Goal: Find specific page/section: Find specific page/section

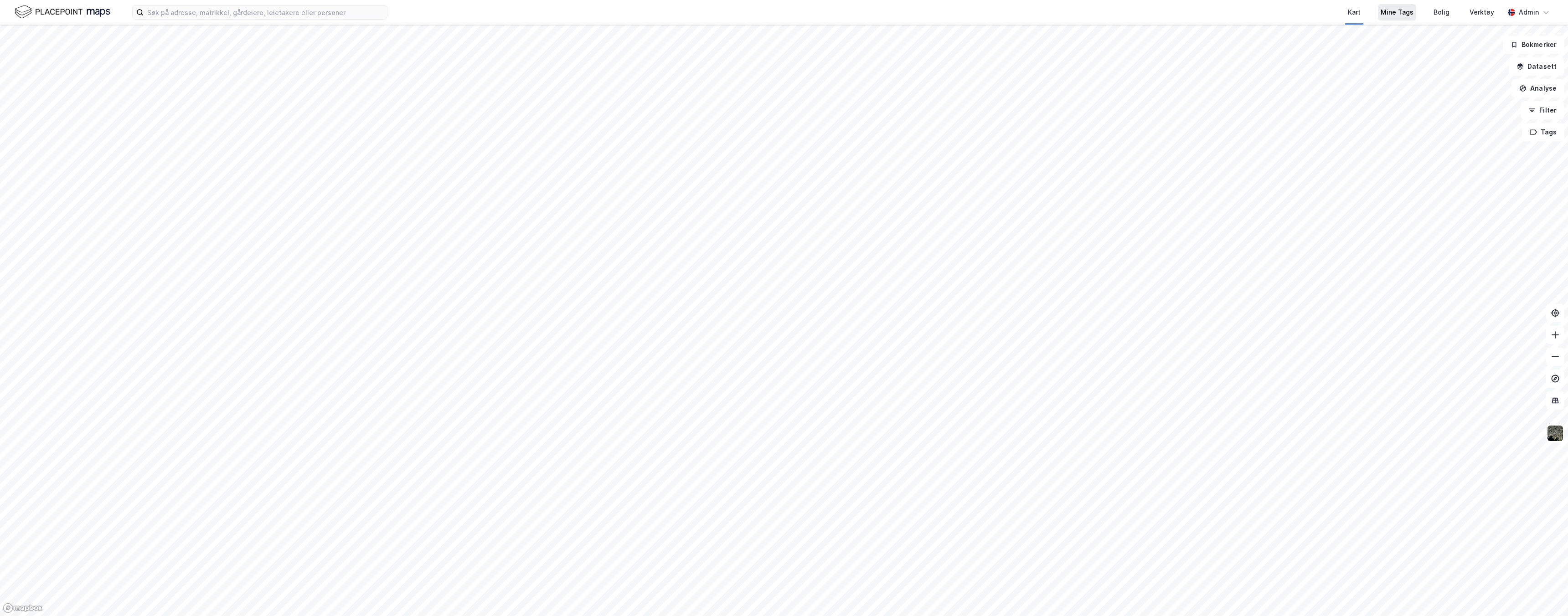
click at [1395, 14] on div "Mine Tags" at bounding box center [1397, 13] width 33 height 11
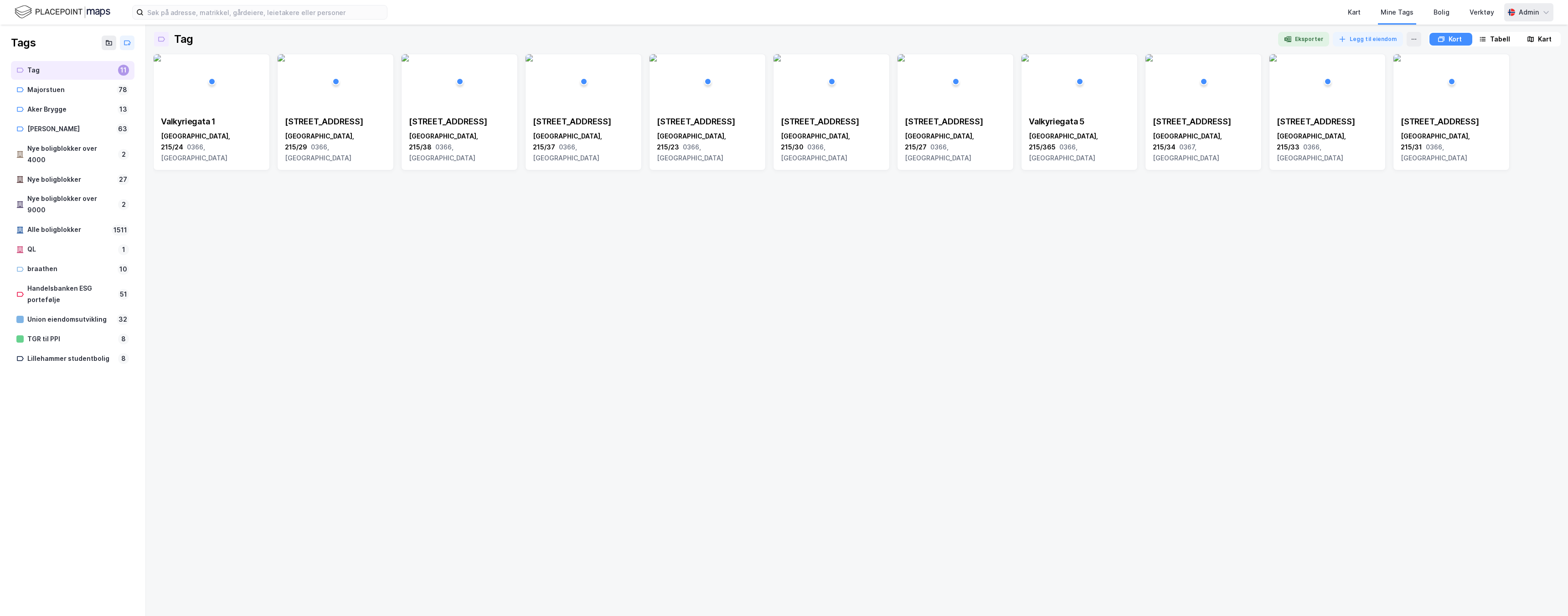
click at [1509, 16] on div "Admin" at bounding box center [1528, 13] width 49 height 18
click at [1368, 35] on div "Engelsk" at bounding box center [1375, 35] width 118 height 22
click at [49, 89] on div "Majorstuen" at bounding box center [70, 90] width 85 height 12
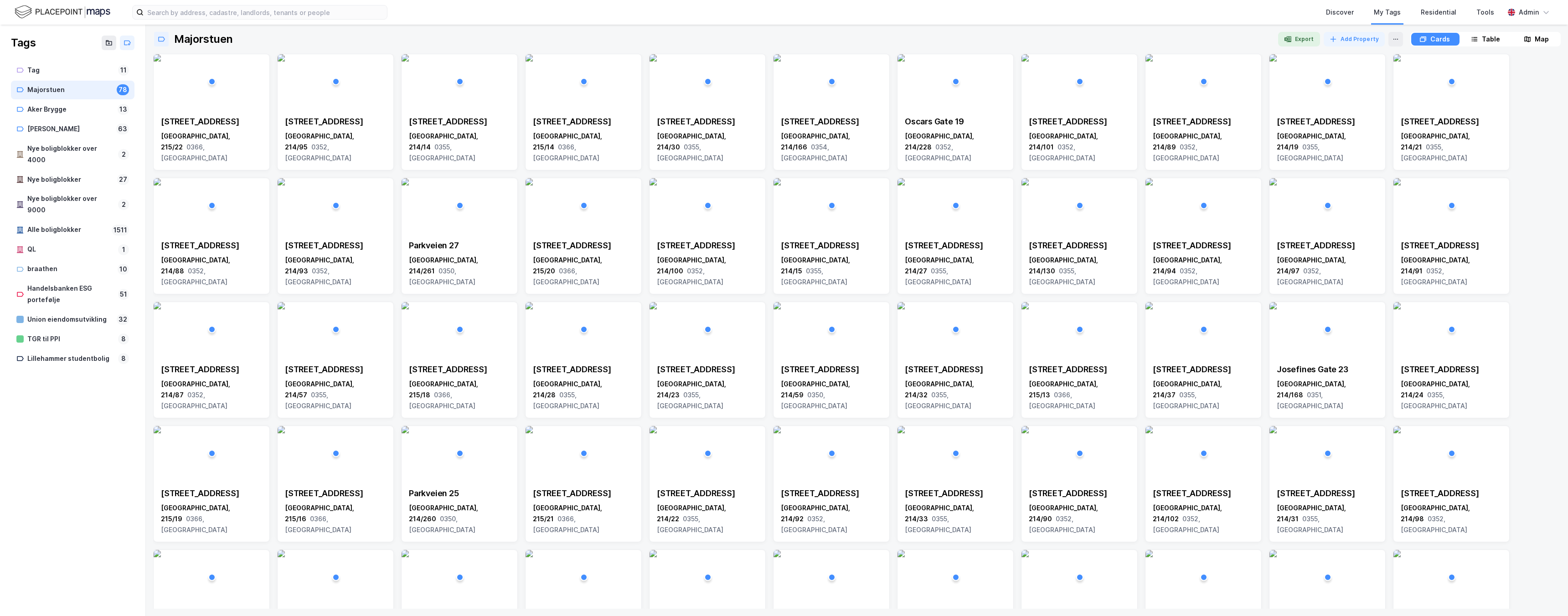
click at [1492, 36] on div "Table" at bounding box center [1491, 39] width 18 height 11
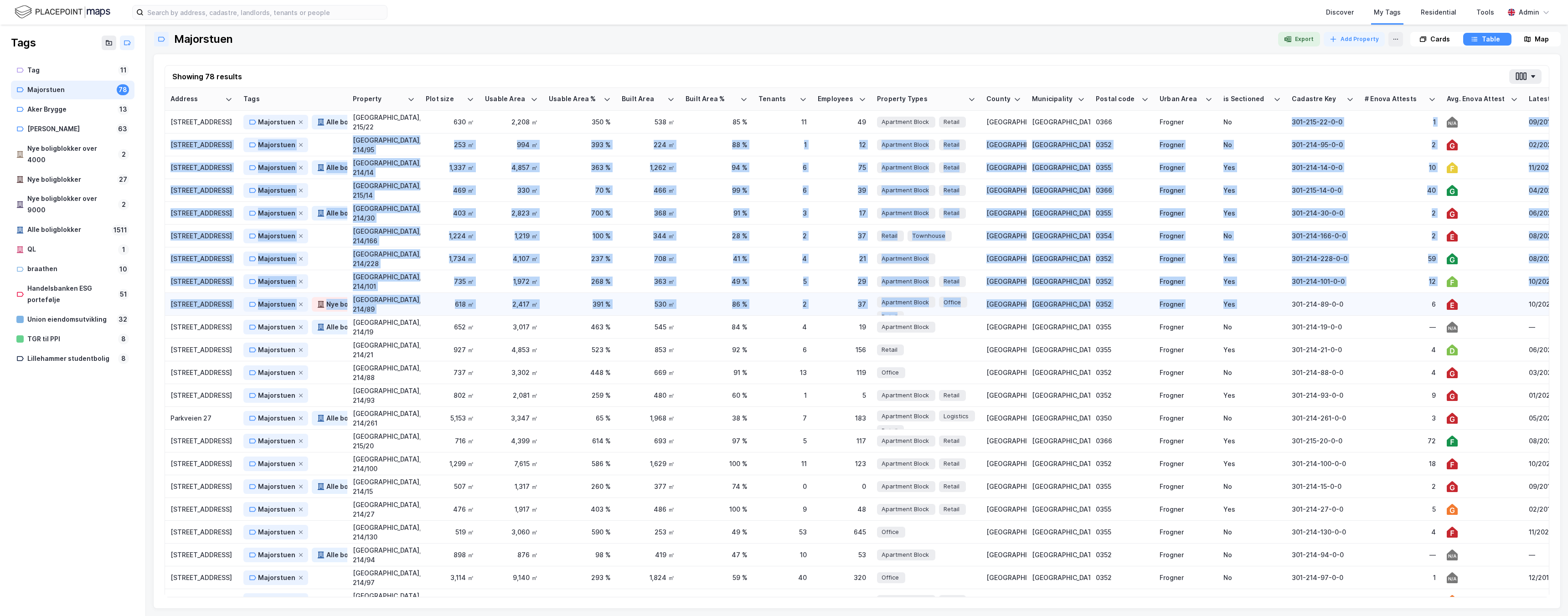
drag, startPoint x: 1292, startPoint y: 118, endPoint x: 1336, endPoint y: 308, distance: 195.0
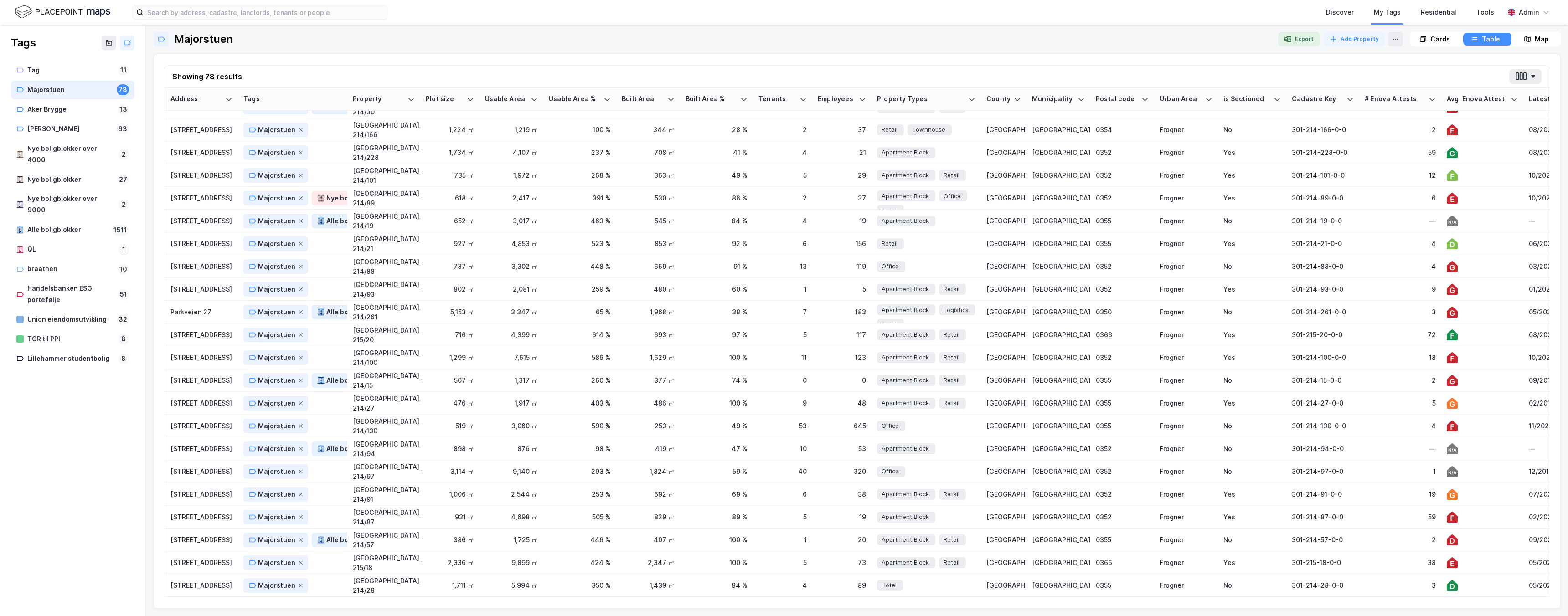
scroll to position [50, 0]
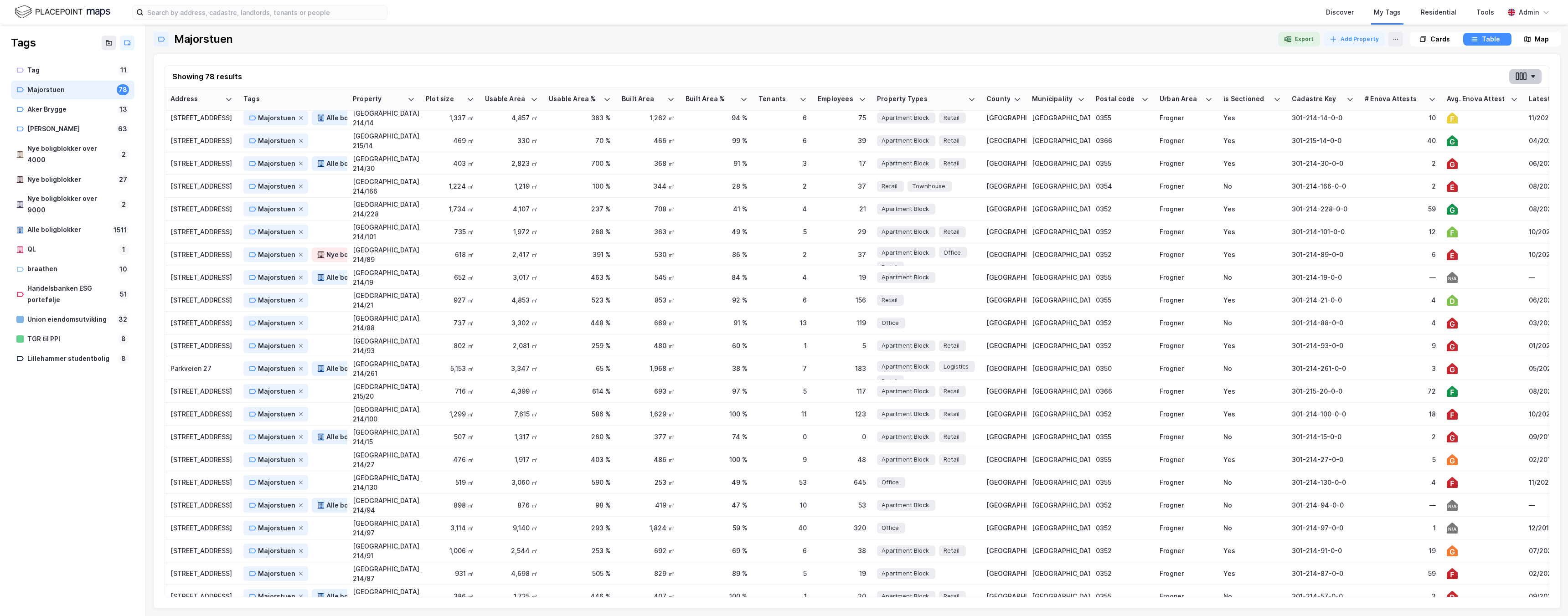
click at [1533, 75] on icon "button" at bounding box center [1533, 76] width 5 height 3
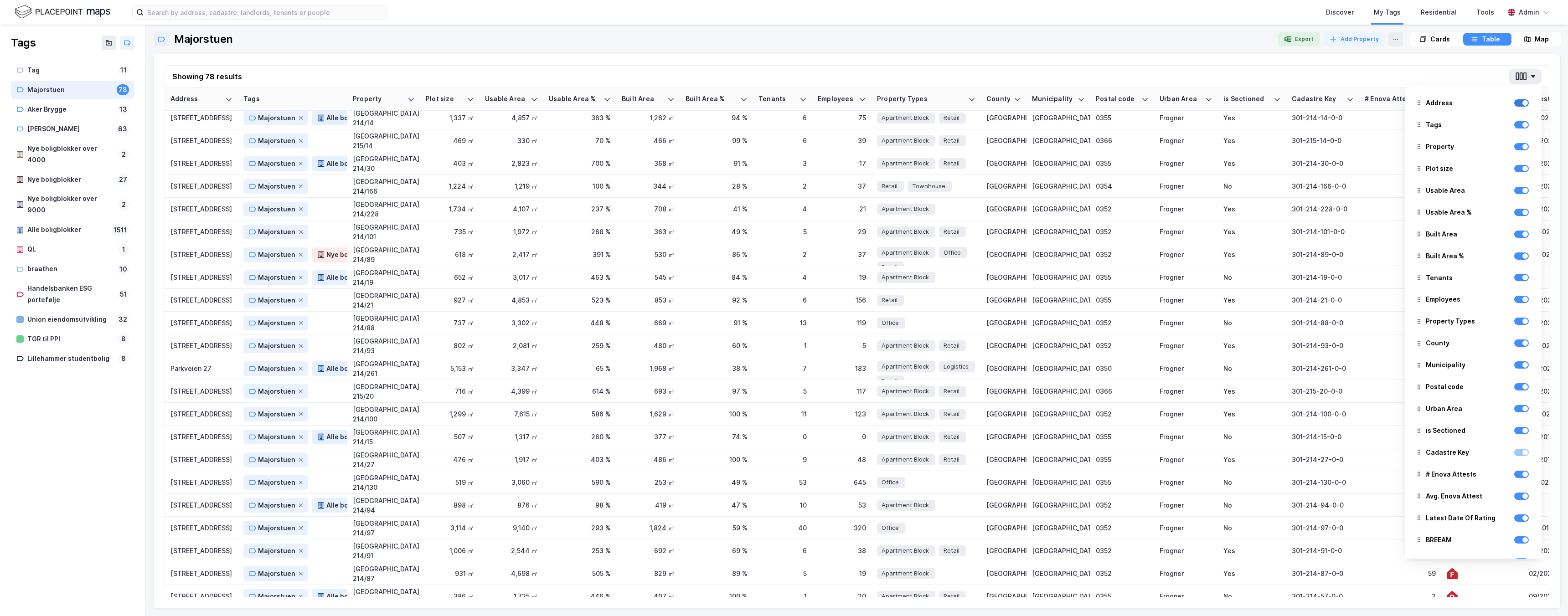
click at [1520, 104] on div at bounding box center [1521, 103] width 15 height 7
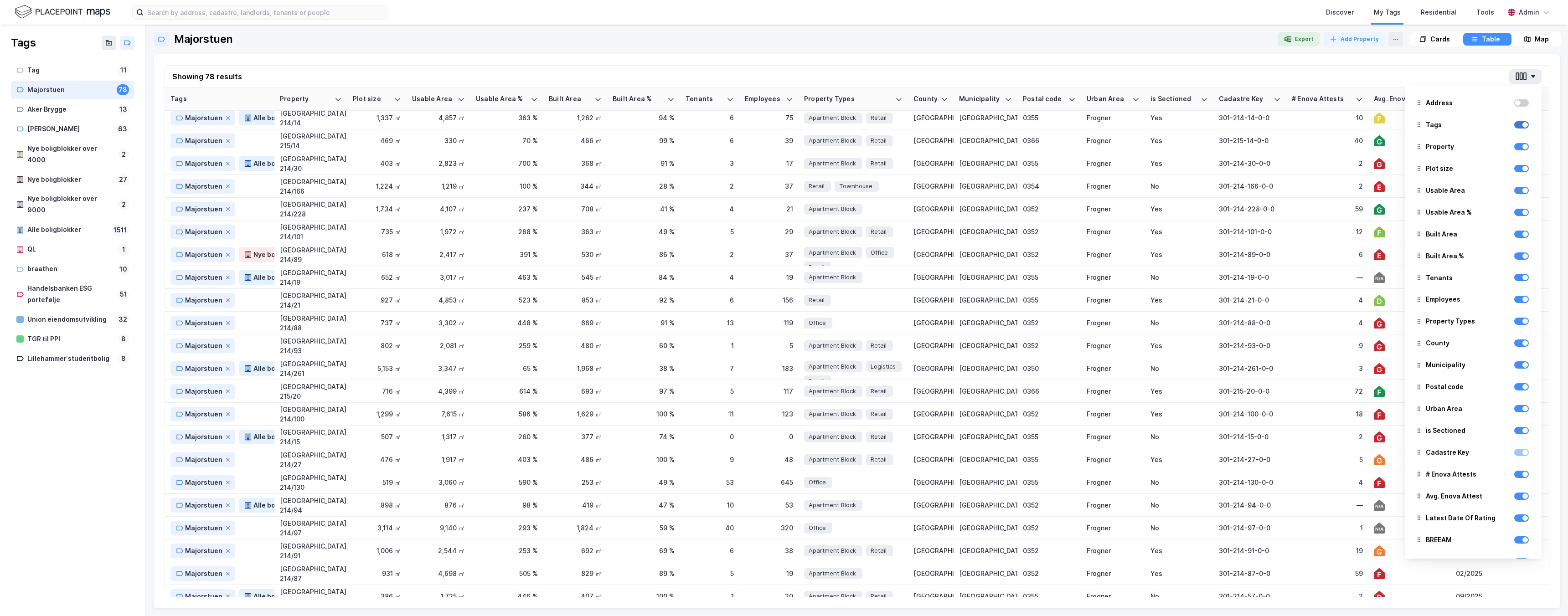
click at [1523, 127] on div at bounding box center [1521, 124] width 15 height 7
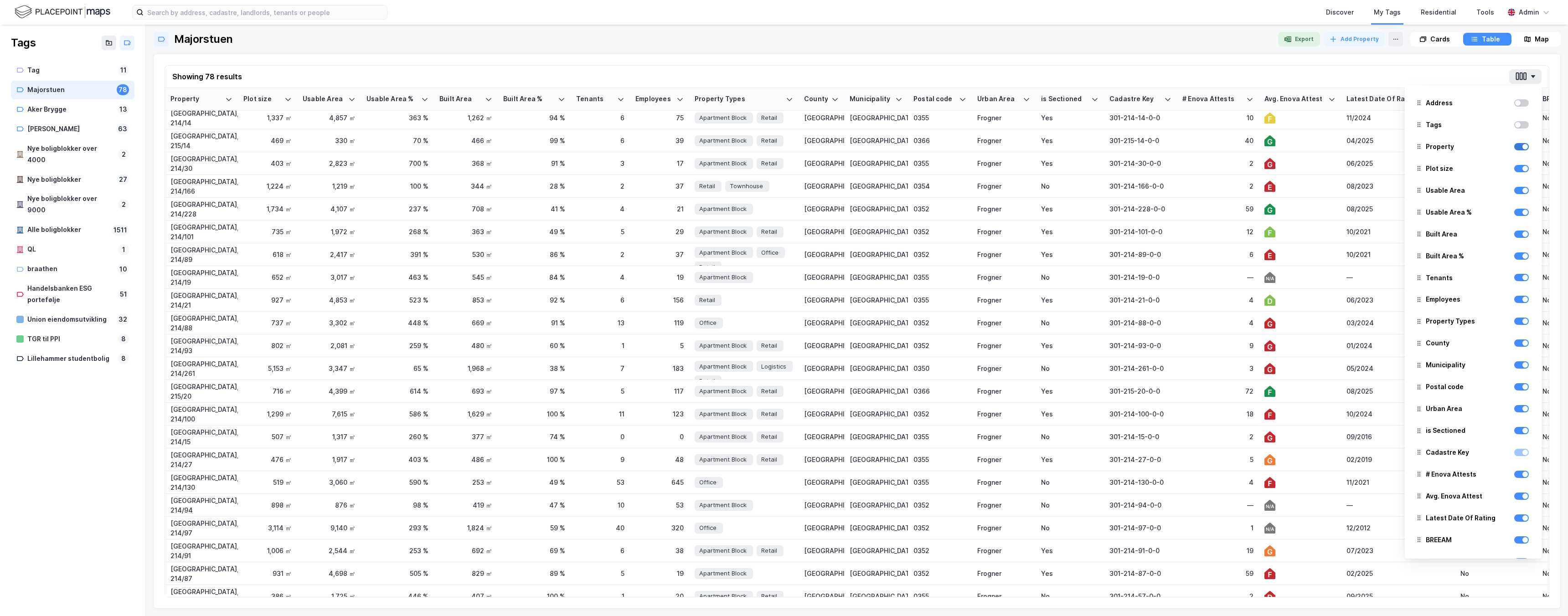
click at [1523, 146] on div at bounding box center [1524, 146] width 5 height 5
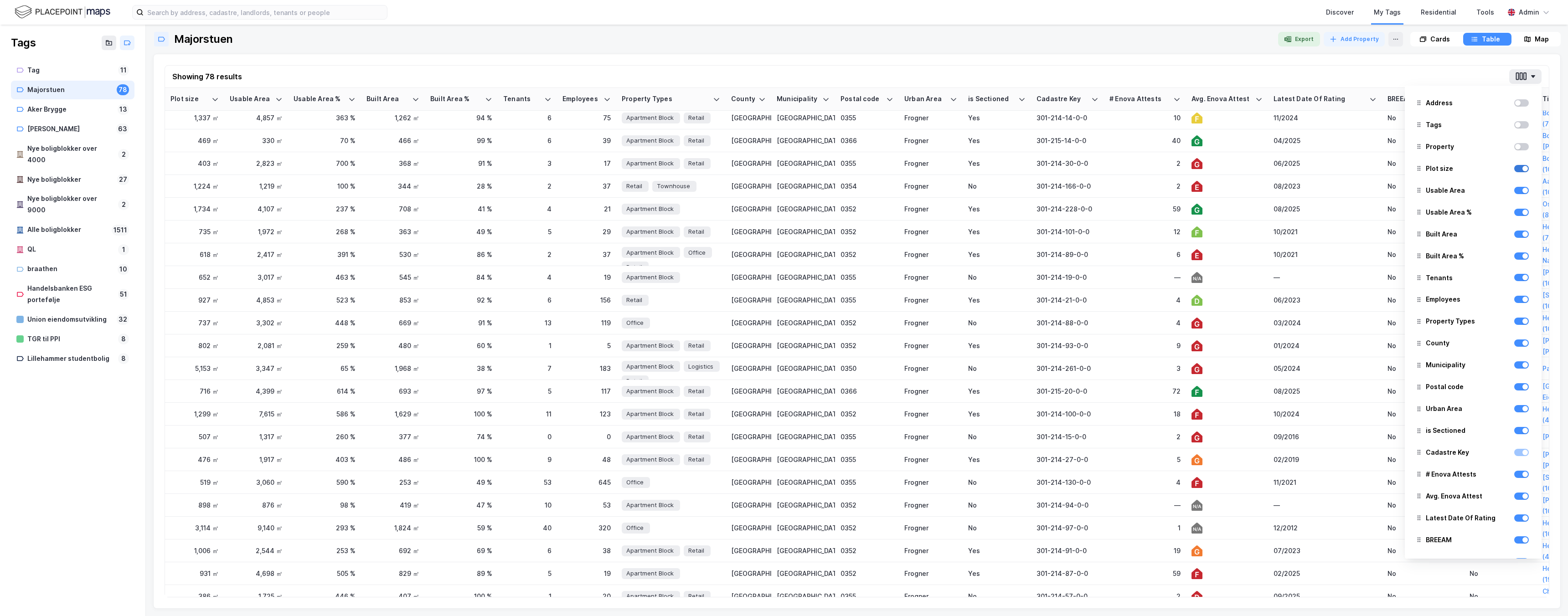
click at [1523, 171] on div at bounding box center [1521, 168] width 15 height 7
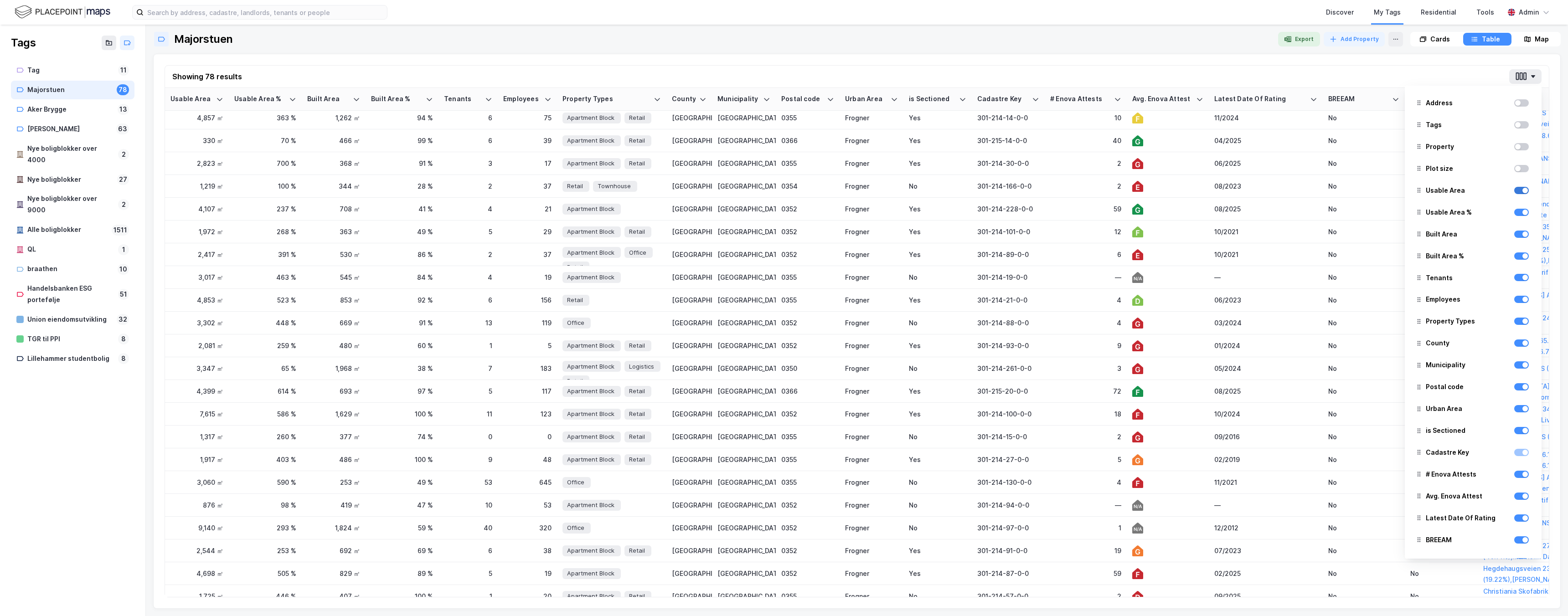
click at [1523, 190] on div at bounding box center [1524, 191] width 5 height 5
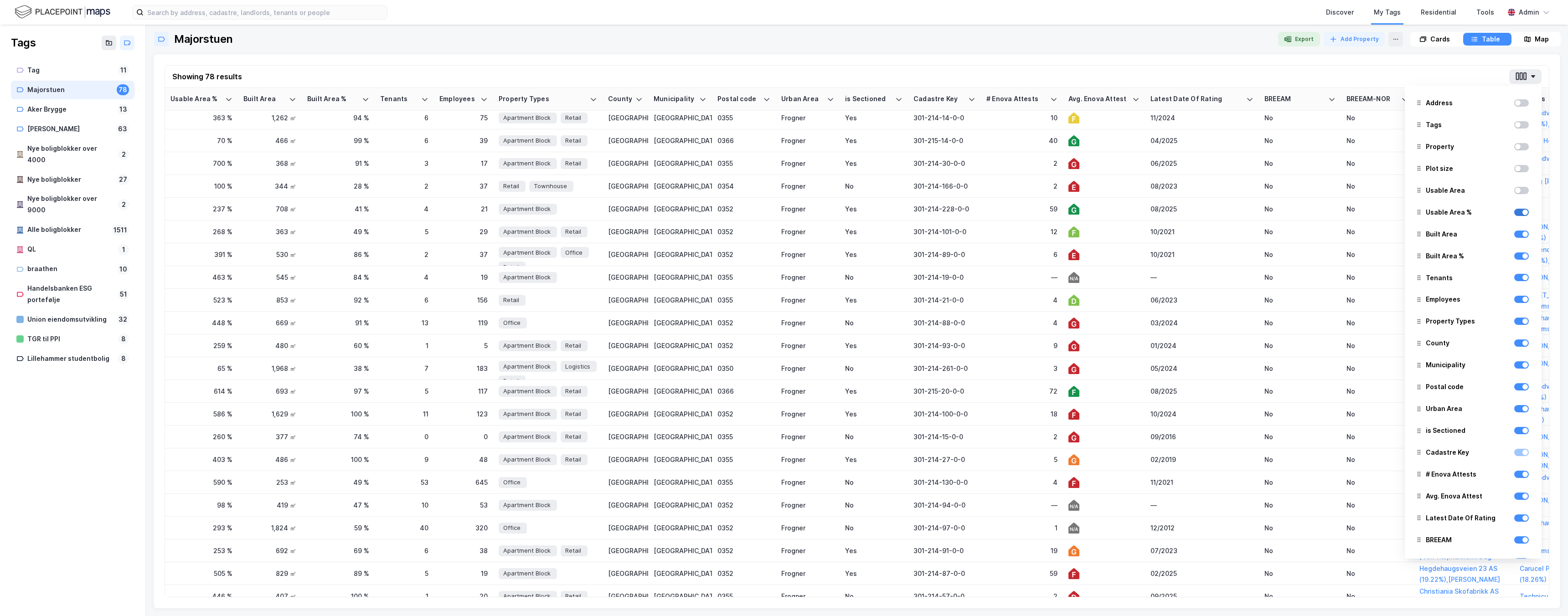
click at [1523, 215] on div at bounding box center [1521, 213] width 15 height 7
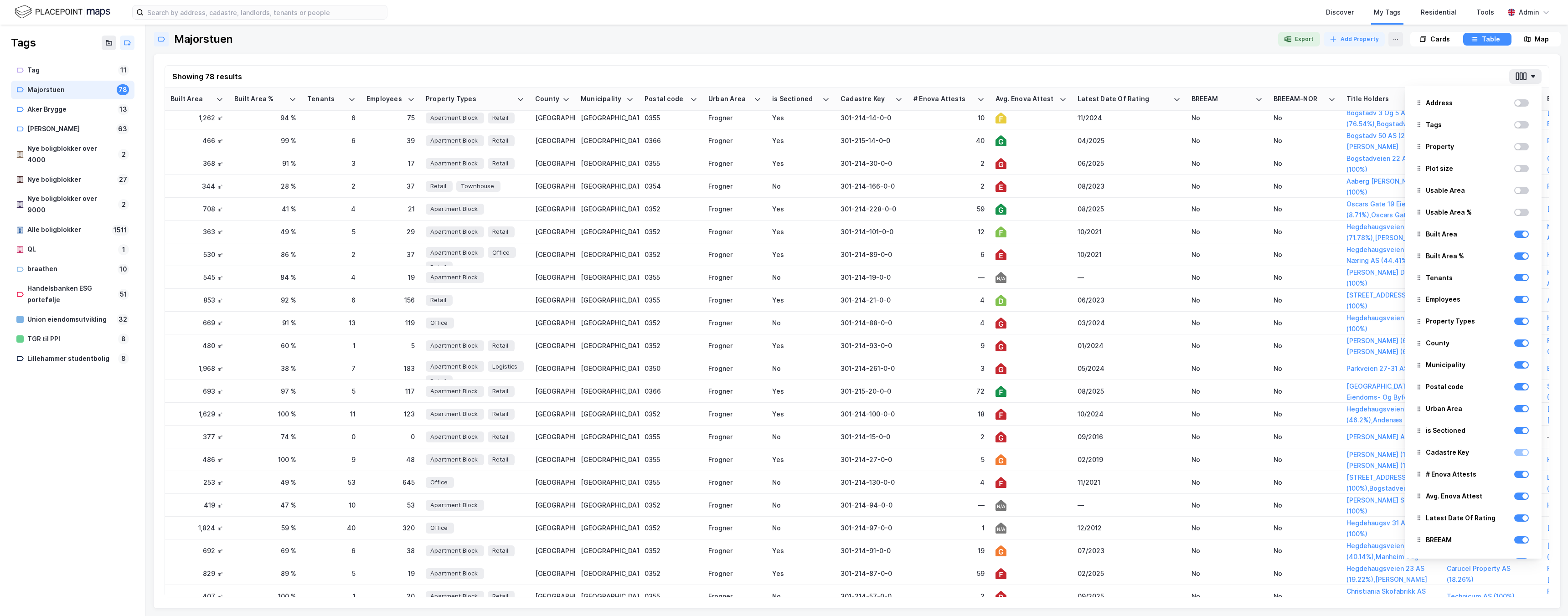
click at [1519, 238] on div at bounding box center [1521, 234] width 15 height 11
click at [1525, 260] on div at bounding box center [1521, 256] width 15 height 11
click at [1523, 236] on div at bounding box center [1521, 234] width 15 height 7
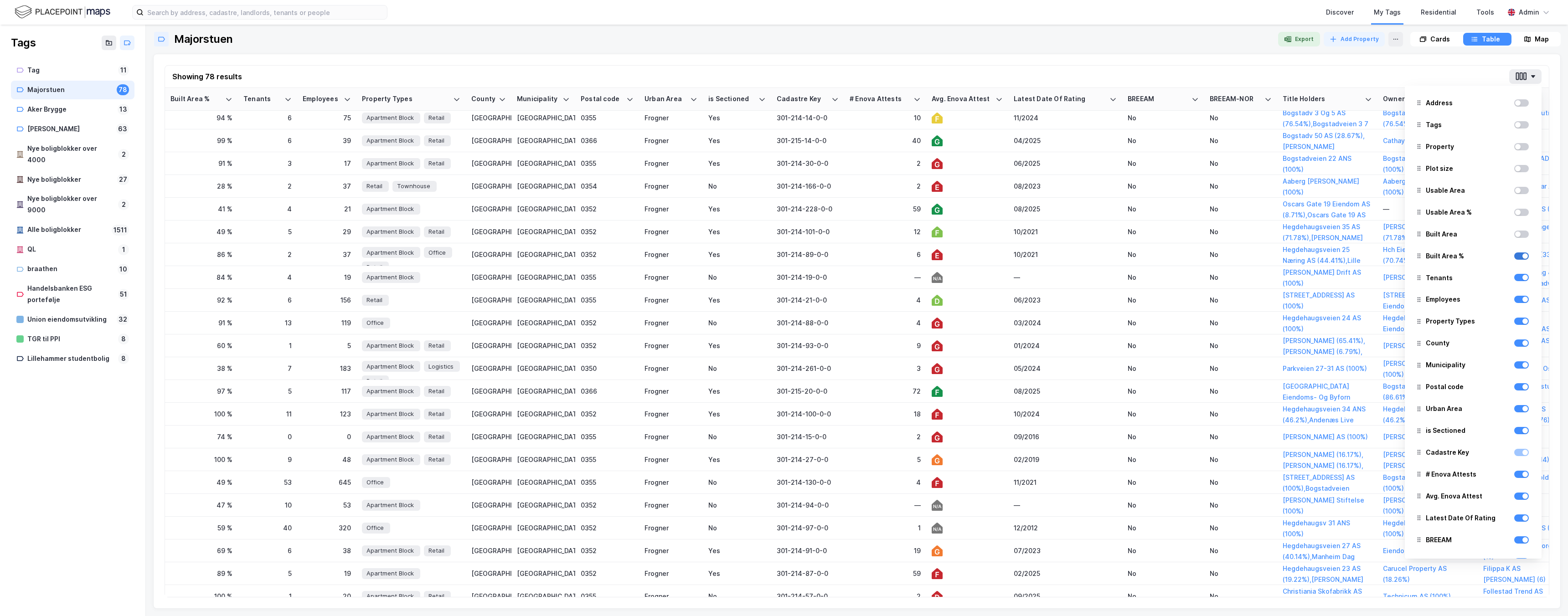
click at [1524, 256] on div at bounding box center [1524, 256] width 5 height 5
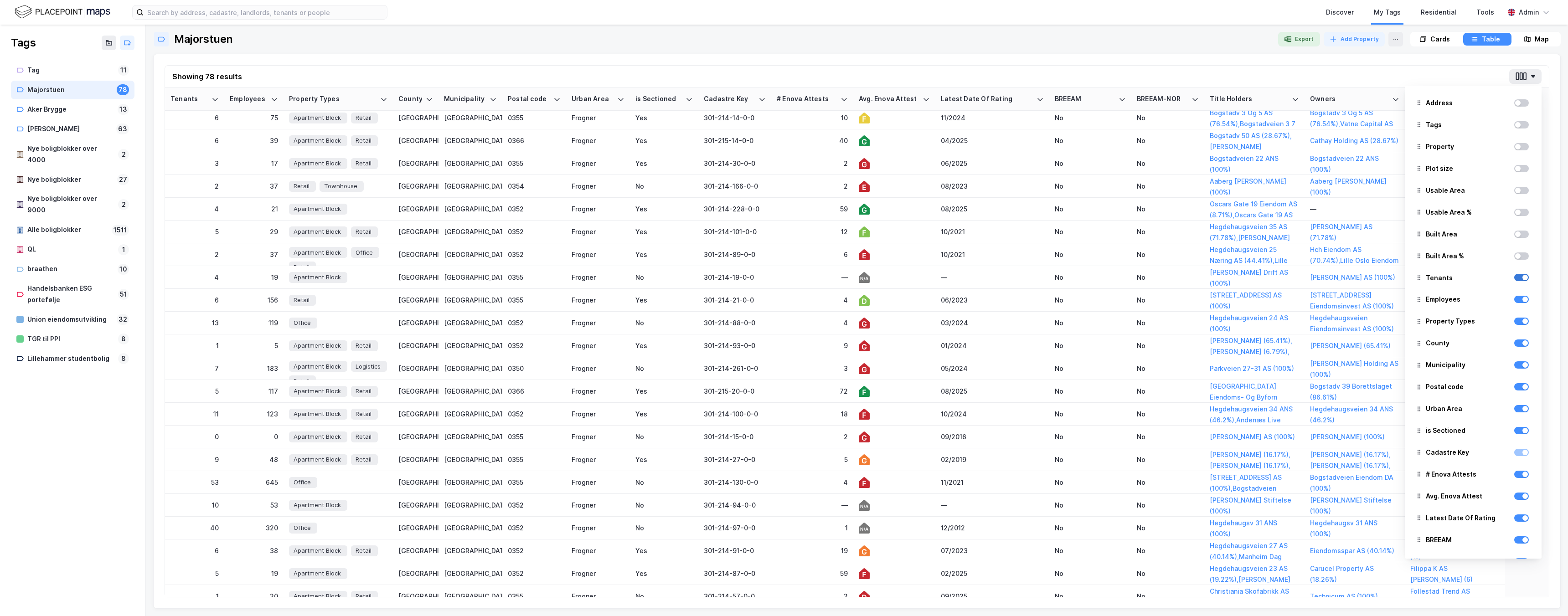
click at [1523, 278] on div at bounding box center [1524, 277] width 5 height 5
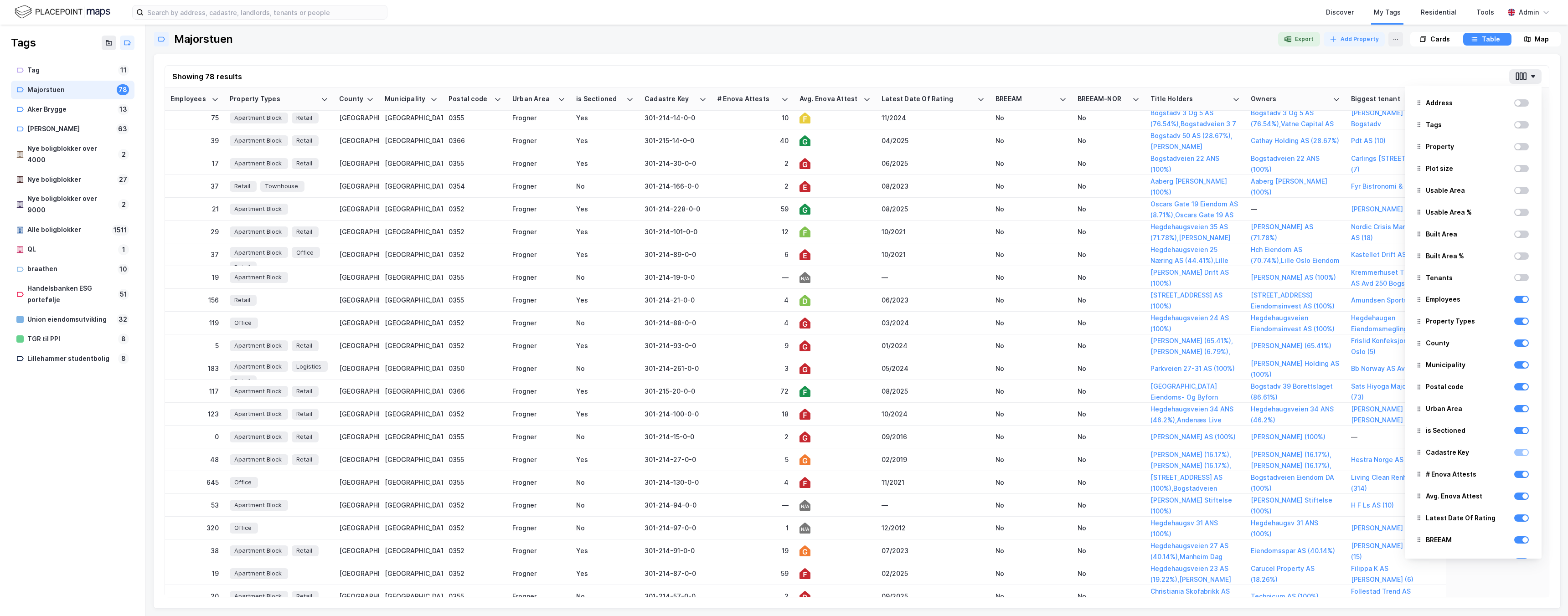
click at [1522, 290] on div "Employees" at bounding box center [1473, 299] width 122 height 20
click at [1522, 323] on div at bounding box center [1521, 321] width 15 height 7
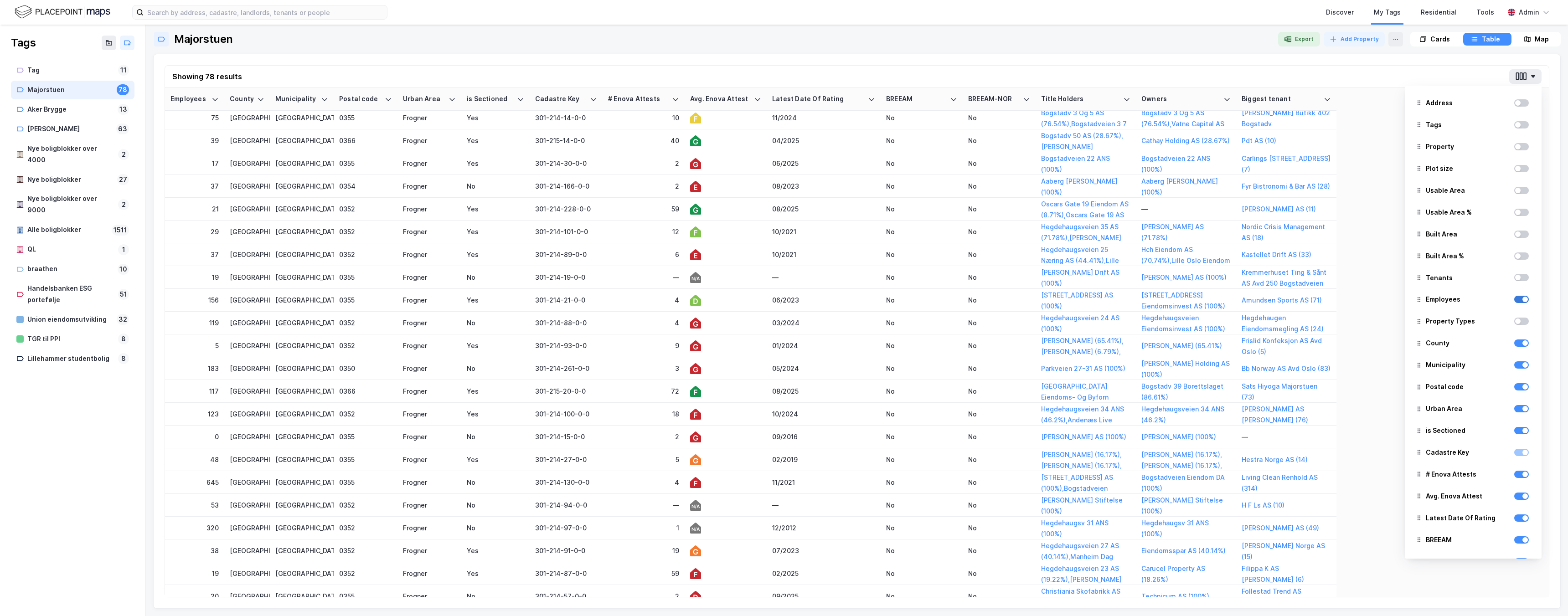
click at [1523, 299] on div at bounding box center [1524, 299] width 5 height 5
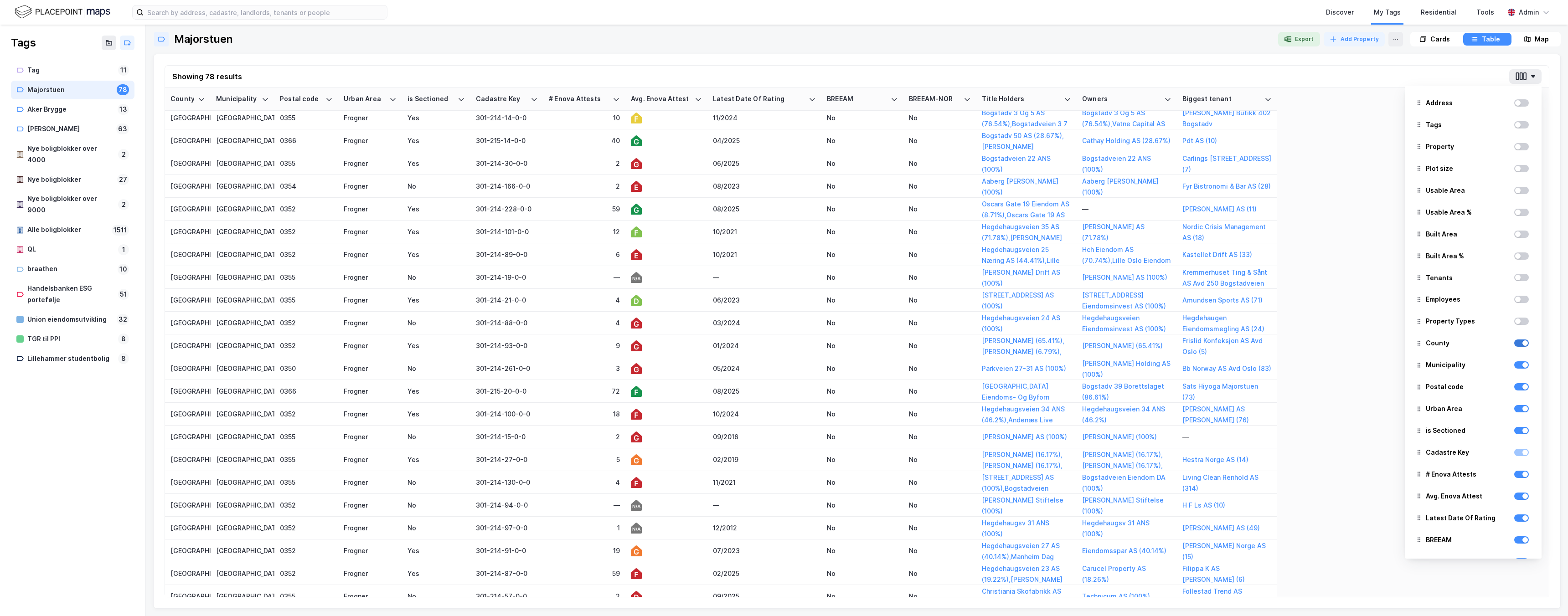
click at [1523, 344] on div at bounding box center [1524, 343] width 5 height 5
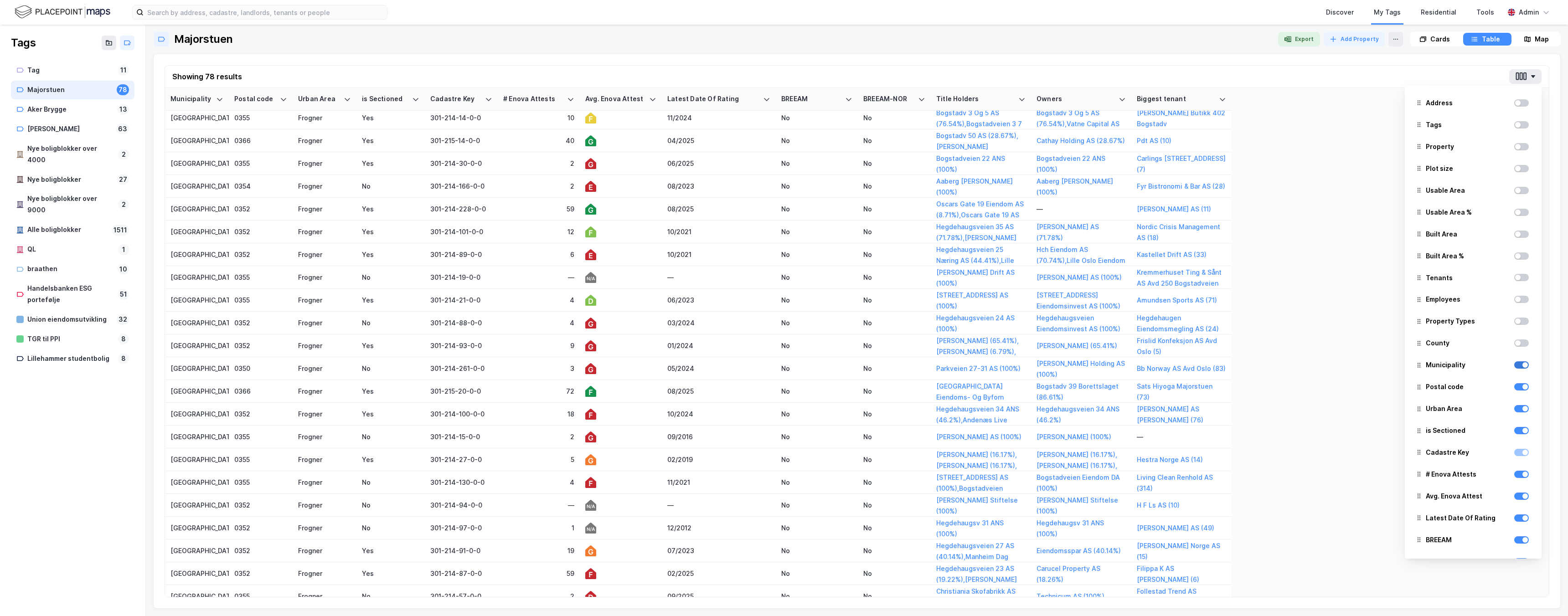
click at [1523, 365] on div at bounding box center [1524, 365] width 5 height 5
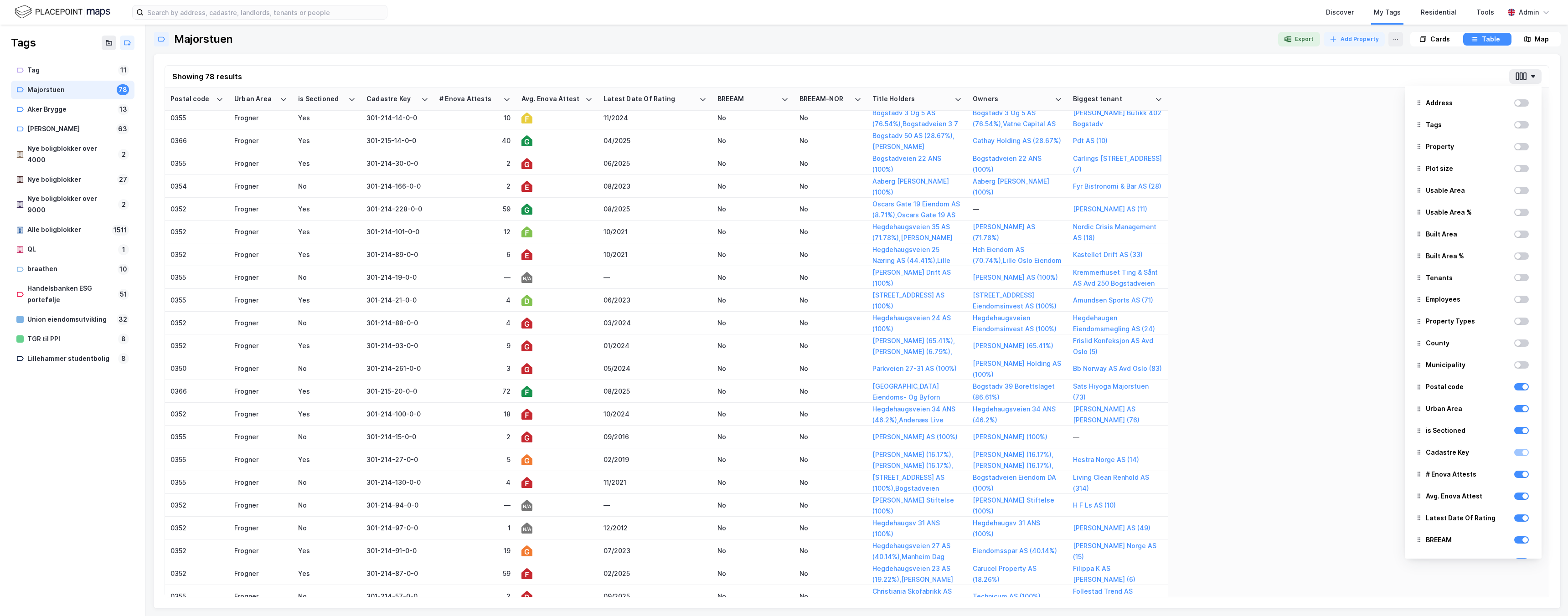
click at [1523, 391] on div at bounding box center [1521, 387] width 15 height 11
click at [1521, 387] on div at bounding box center [1521, 387] width 15 height 7
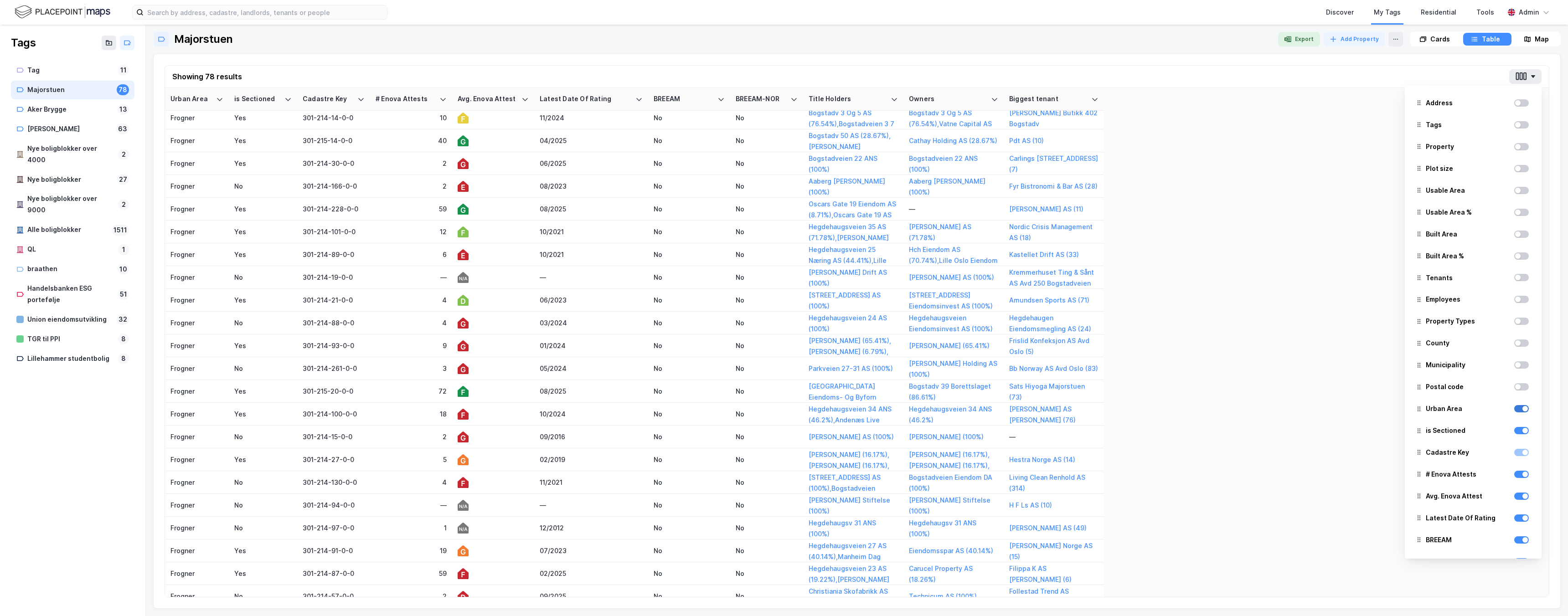
click at [1522, 409] on div at bounding box center [1524, 409] width 5 height 5
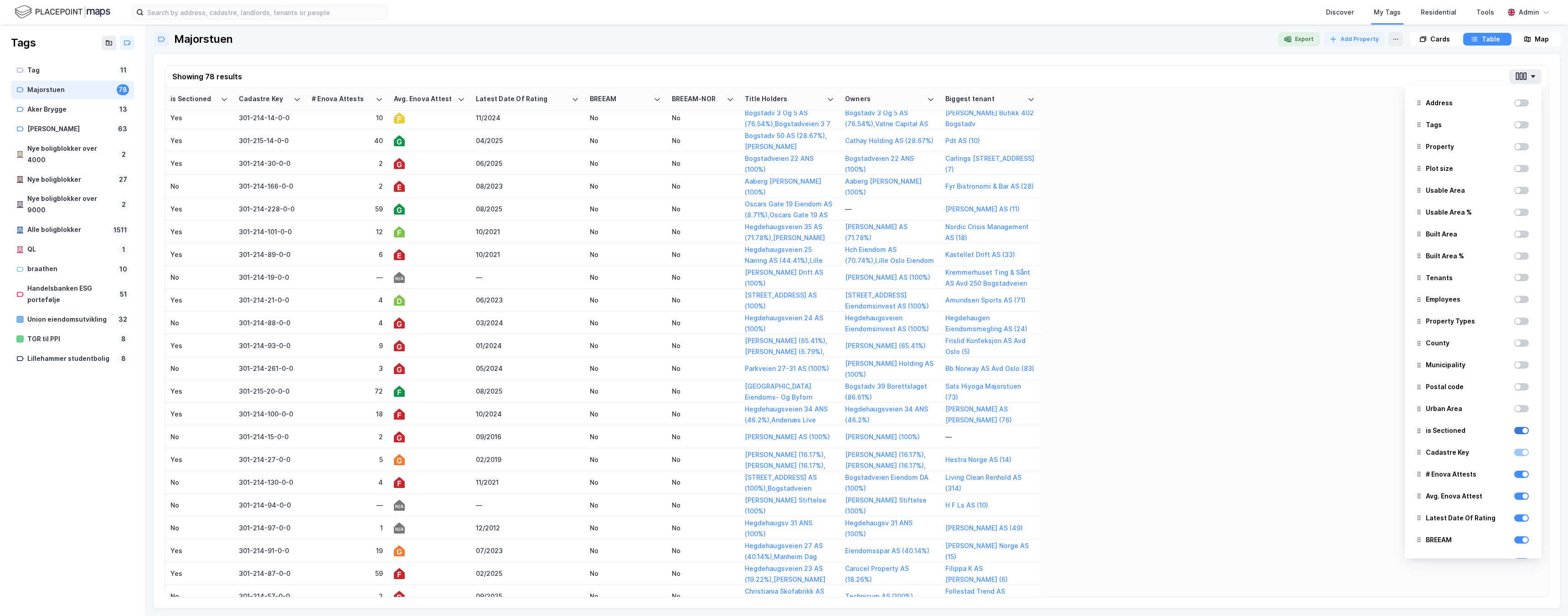
click at [1522, 429] on div at bounding box center [1524, 431] width 5 height 5
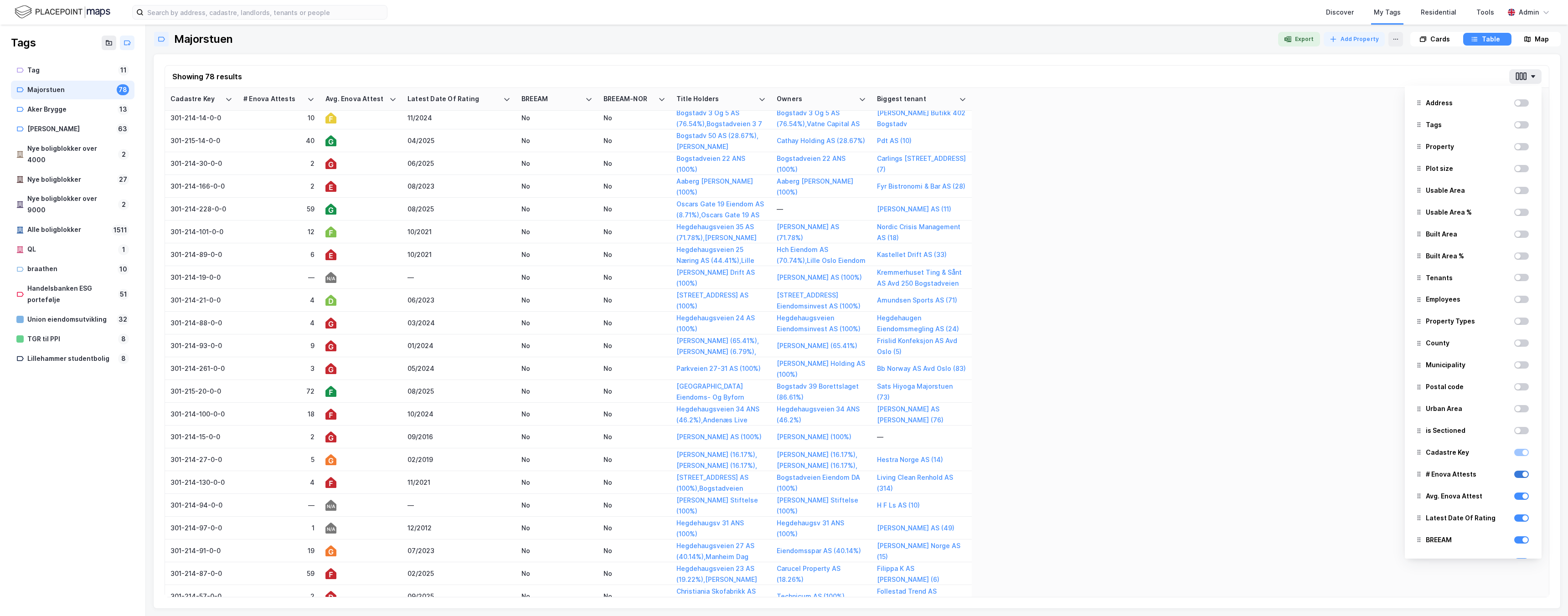
click at [1523, 475] on div at bounding box center [1524, 474] width 5 height 5
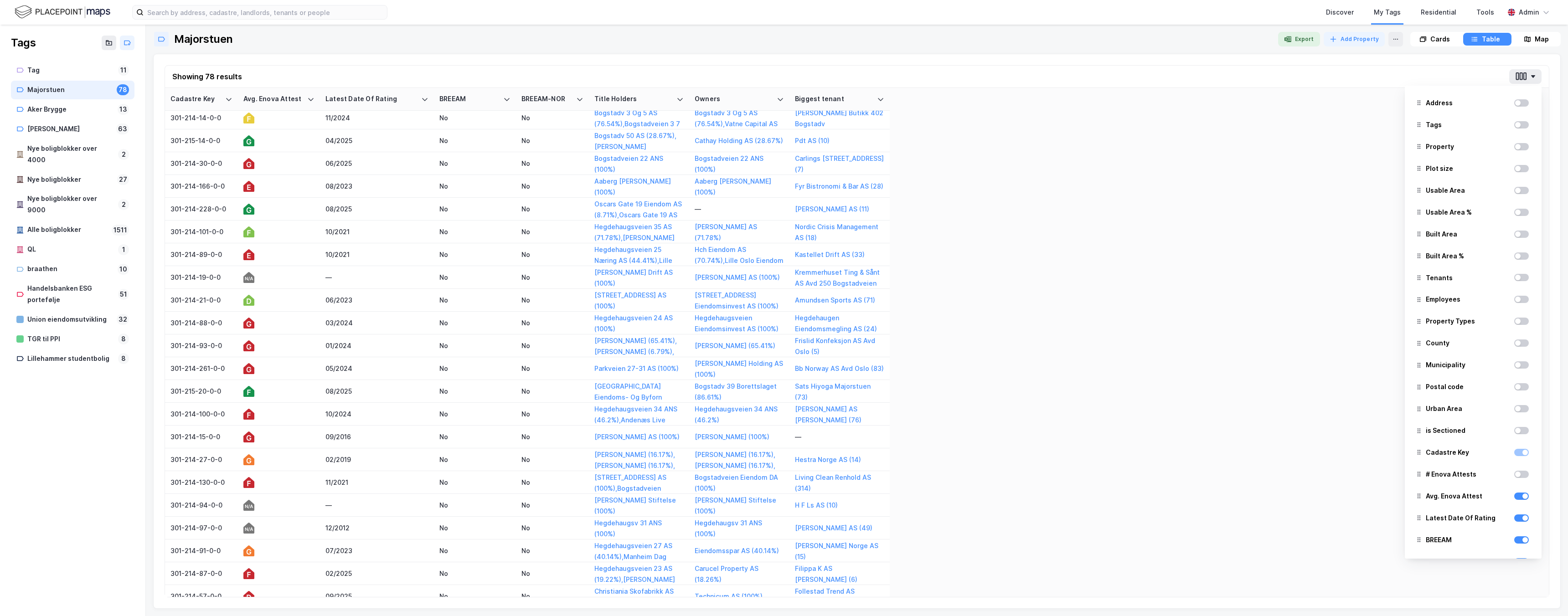
click at [1523, 491] on div at bounding box center [1521, 496] width 15 height 11
click at [1522, 498] on div at bounding box center [1521, 496] width 15 height 7
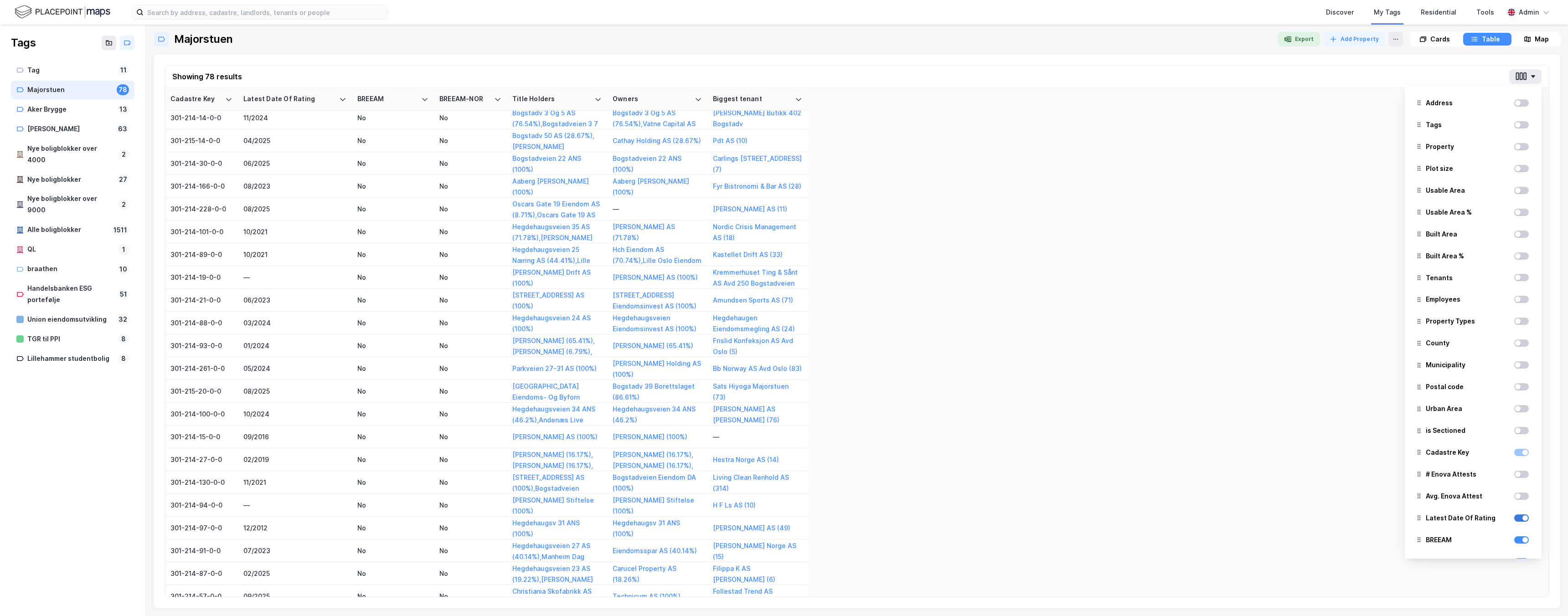
click at [1524, 514] on div at bounding box center [1521, 518] width 15 height 7
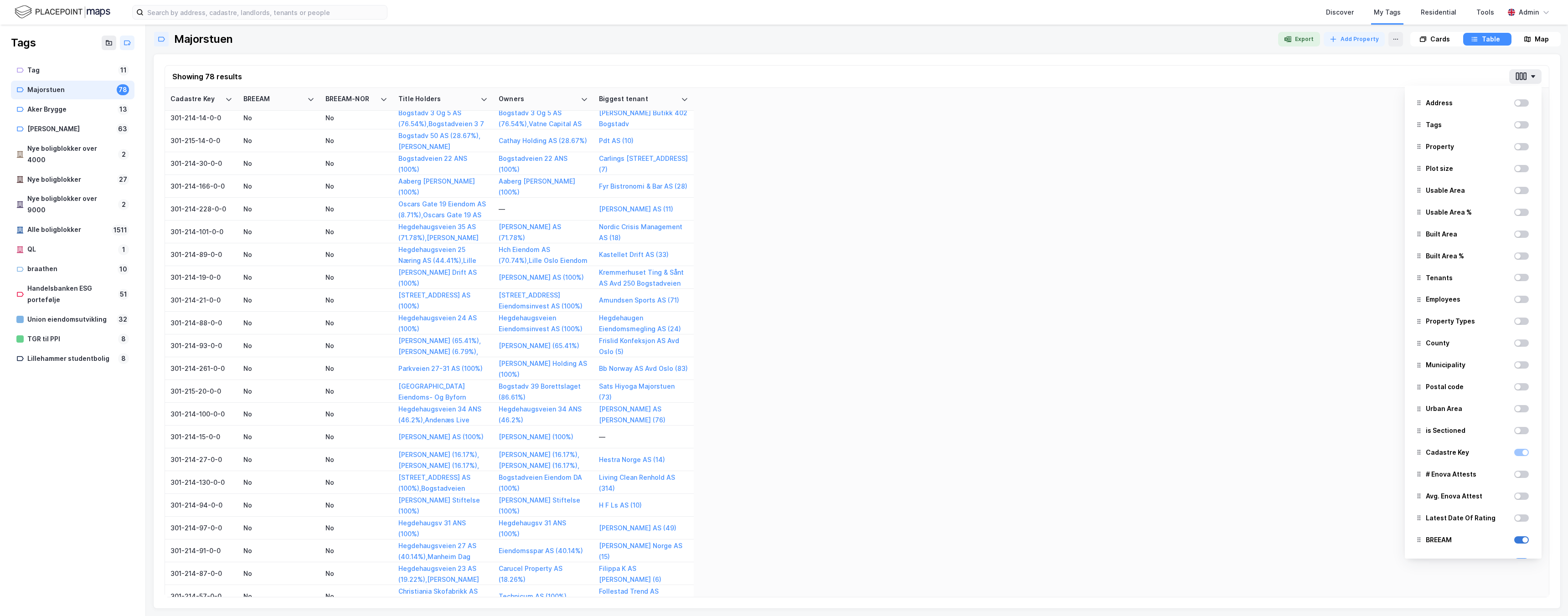
click at [1524, 538] on div at bounding box center [1524, 540] width 5 height 5
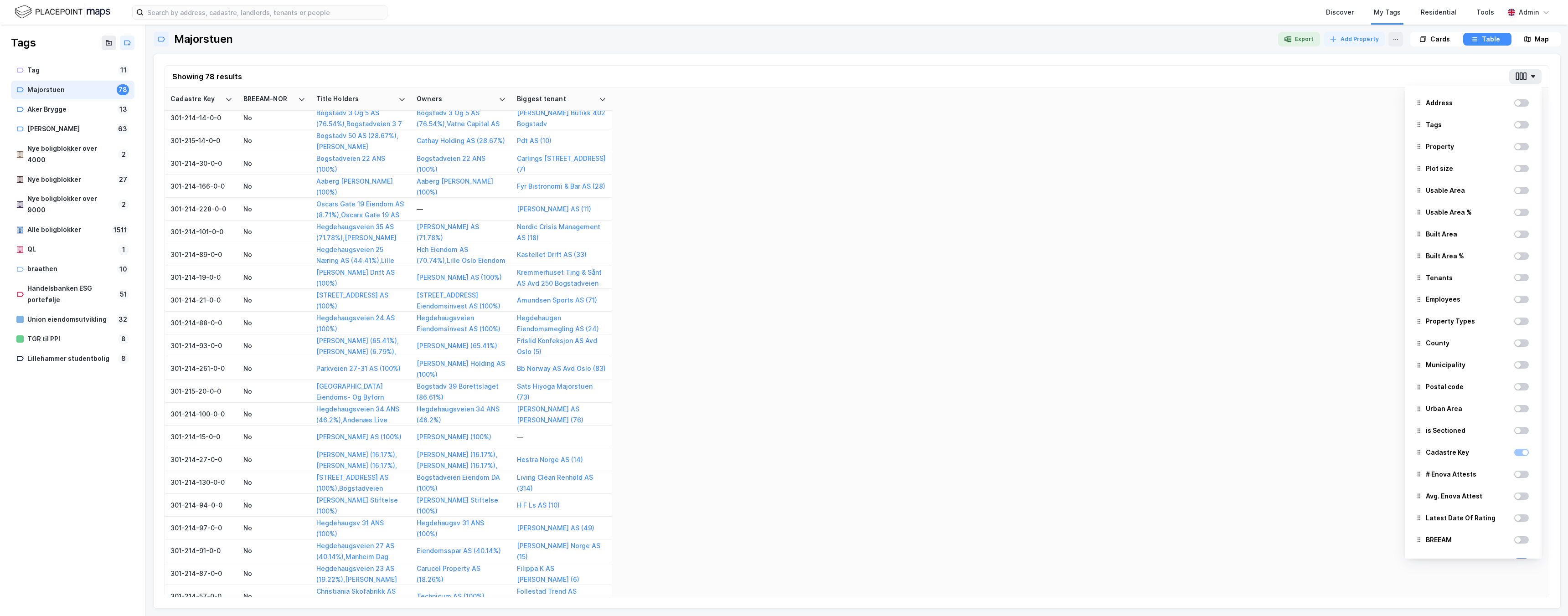
scroll to position [85, 0]
click at [1525, 477] on div at bounding box center [1524, 476] width 5 height 5
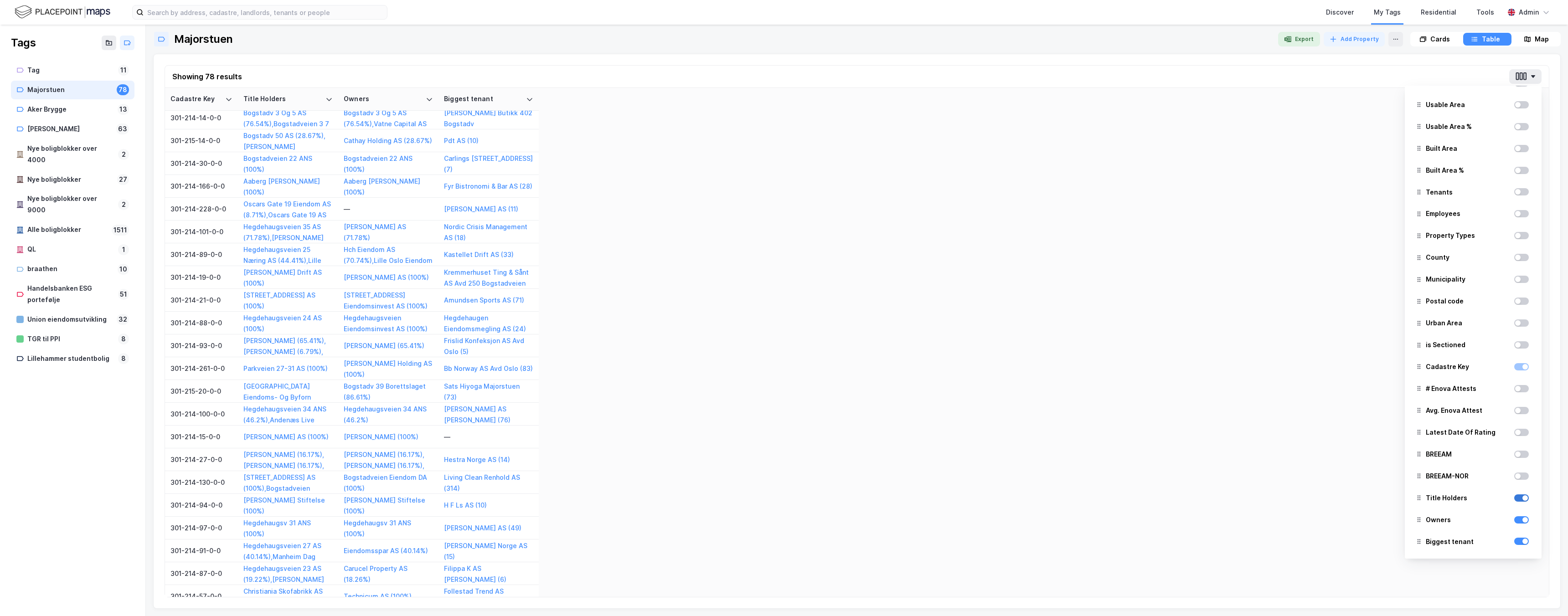
click at [1523, 494] on div at bounding box center [1521, 498] width 15 height 7
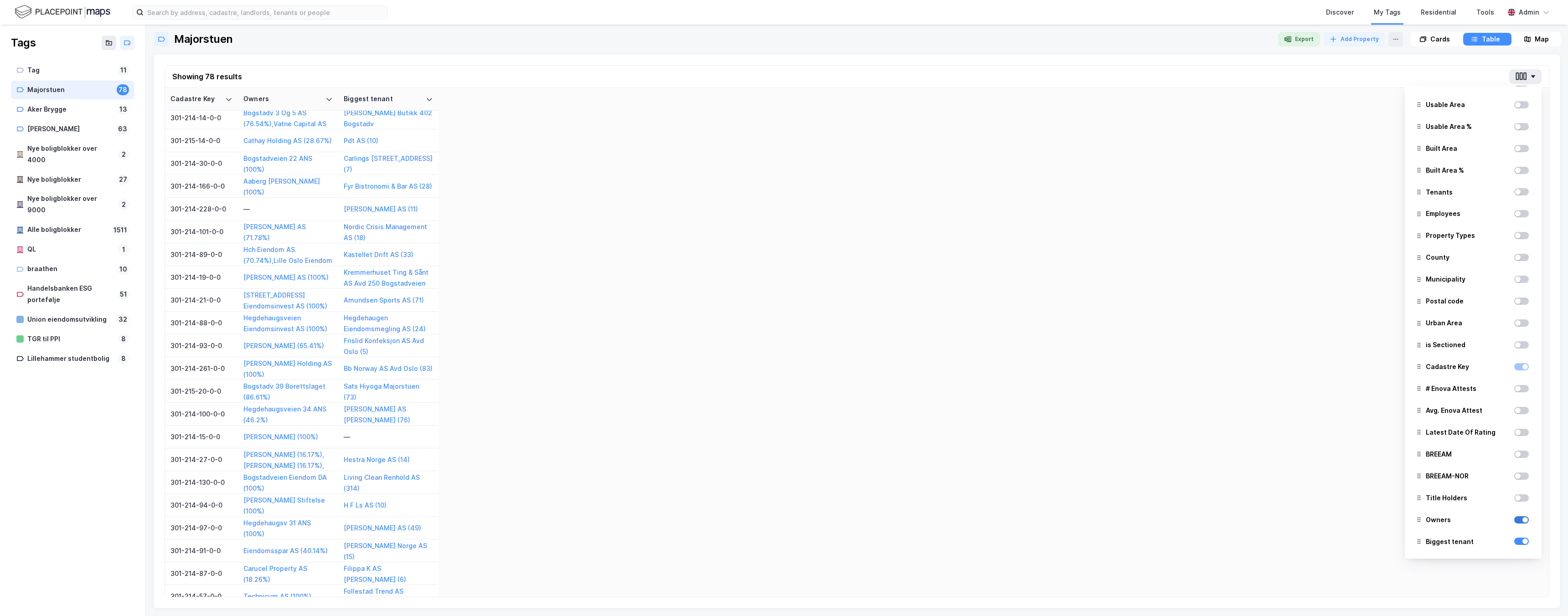
click at [1523, 522] on div at bounding box center [1521, 520] width 15 height 7
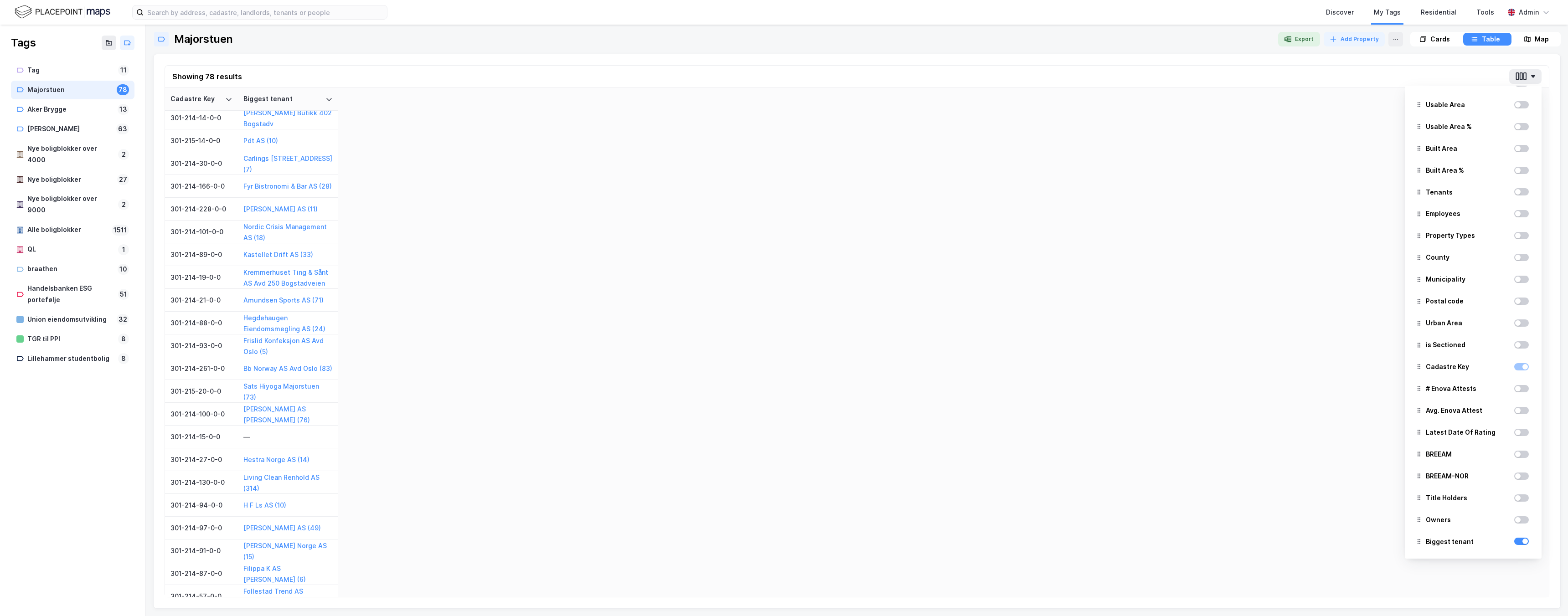
scroll to position [0, 0]
click at [1520, 103] on div at bounding box center [1521, 103] width 15 height 7
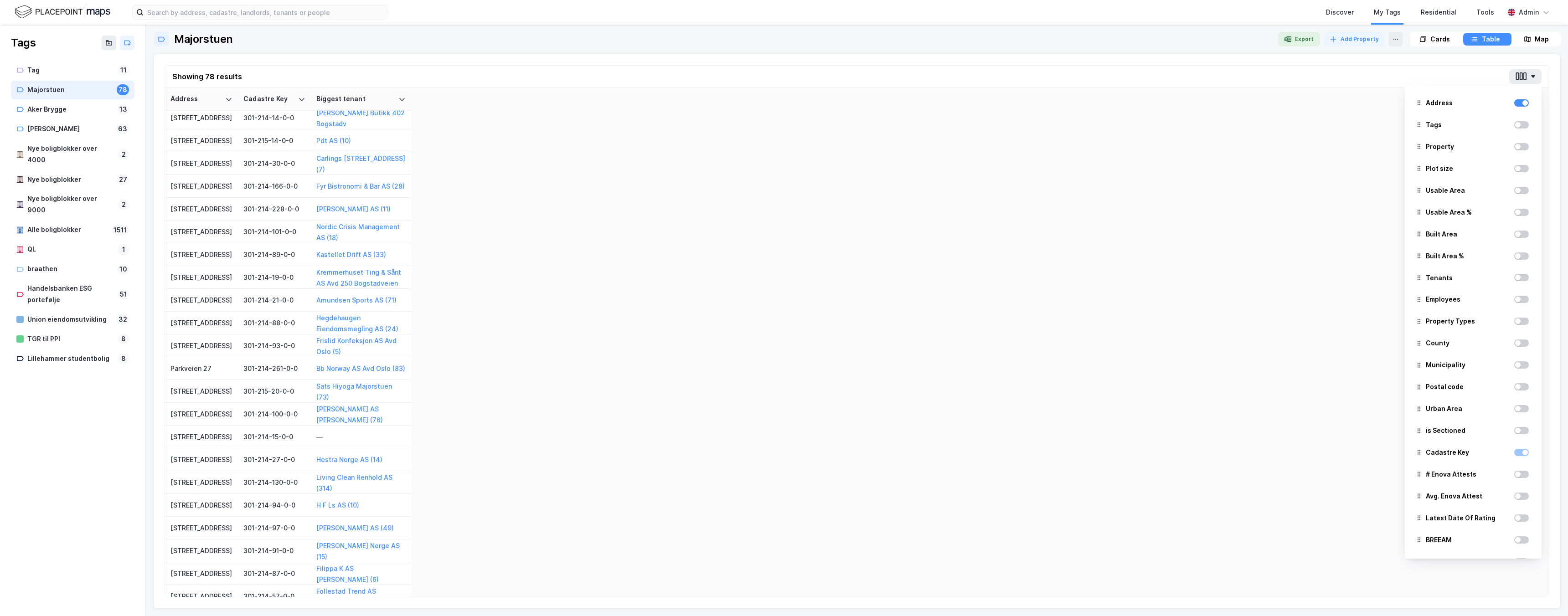
click at [1519, 129] on div at bounding box center [1521, 124] width 15 height 11
click at [1516, 126] on div at bounding box center [1517, 124] width 5 height 5
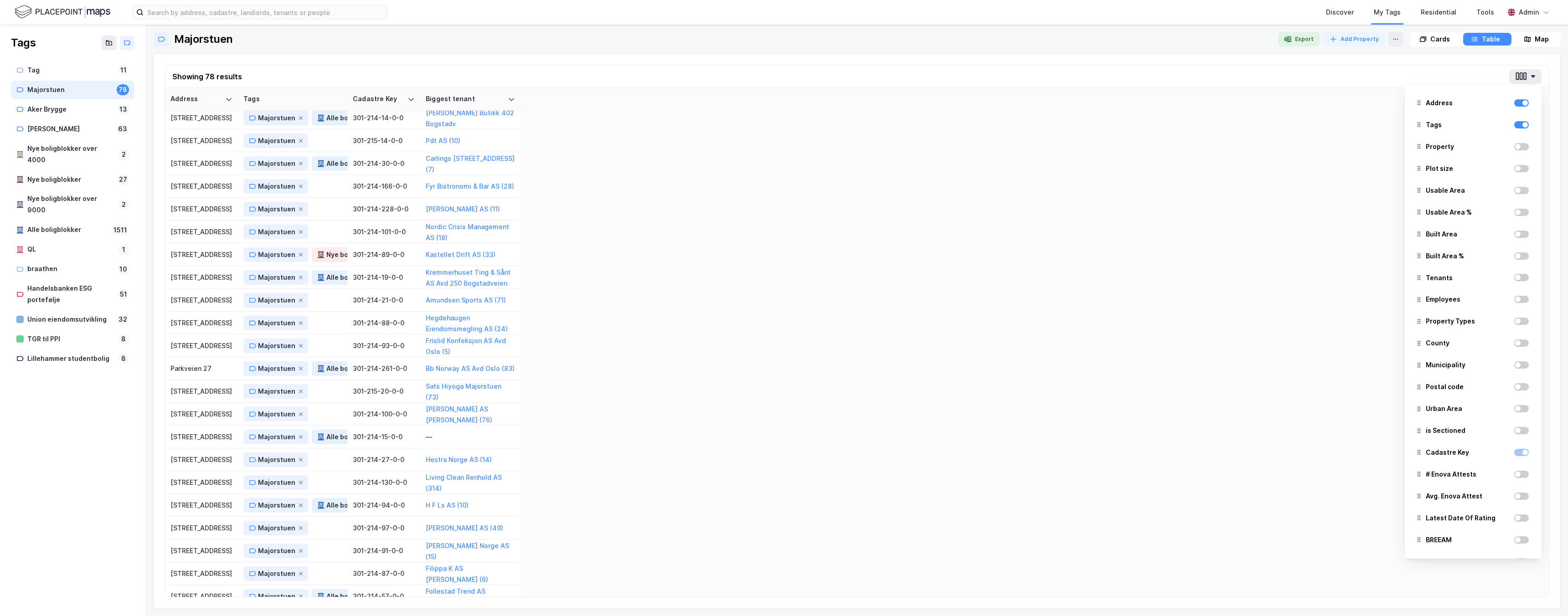
click at [1519, 145] on div at bounding box center [1517, 146] width 5 height 5
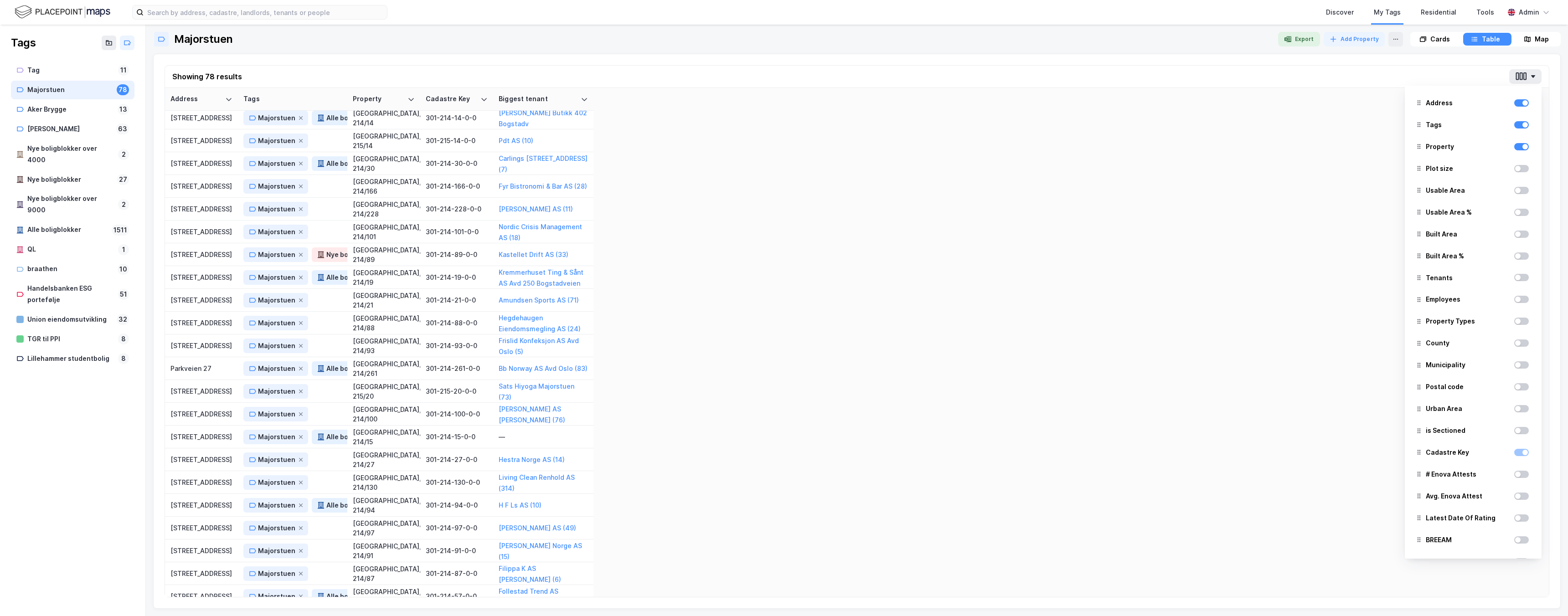
click at [1517, 168] on div at bounding box center [1517, 168] width 5 height 5
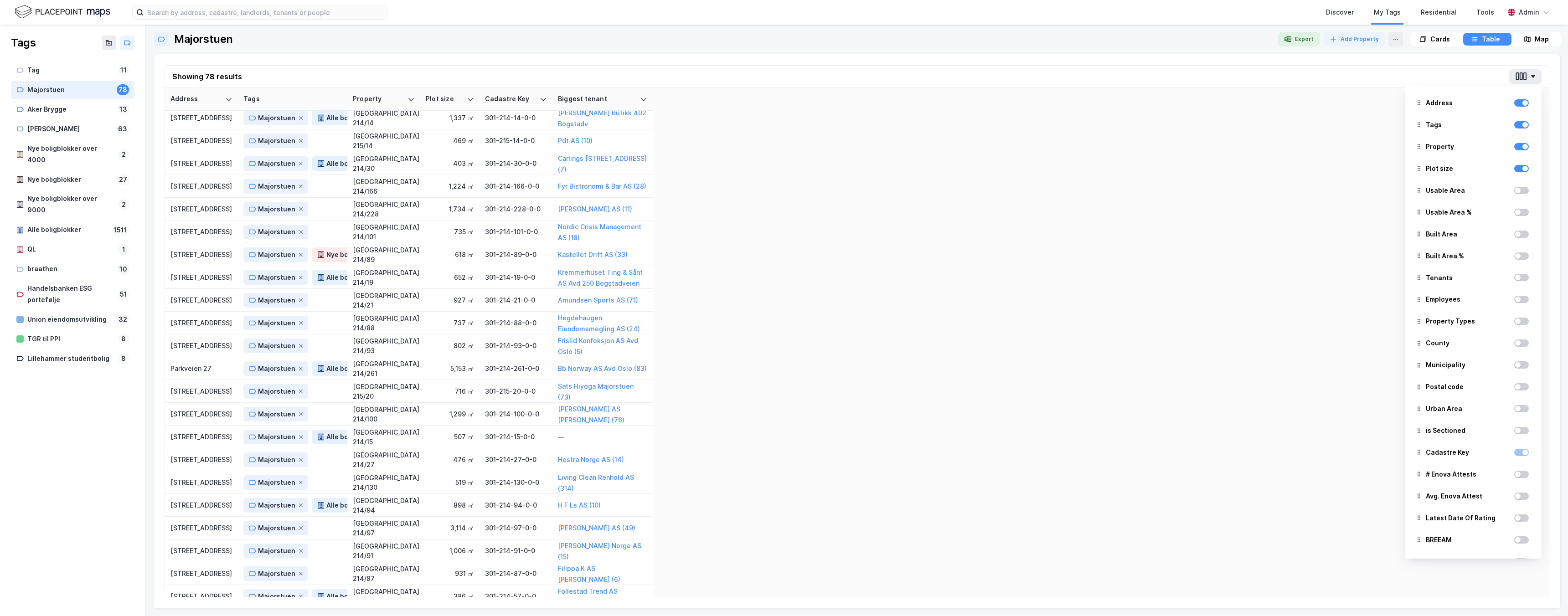
click at [1521, 188] on div at bounding box center [1521, 191] width 15 height 7
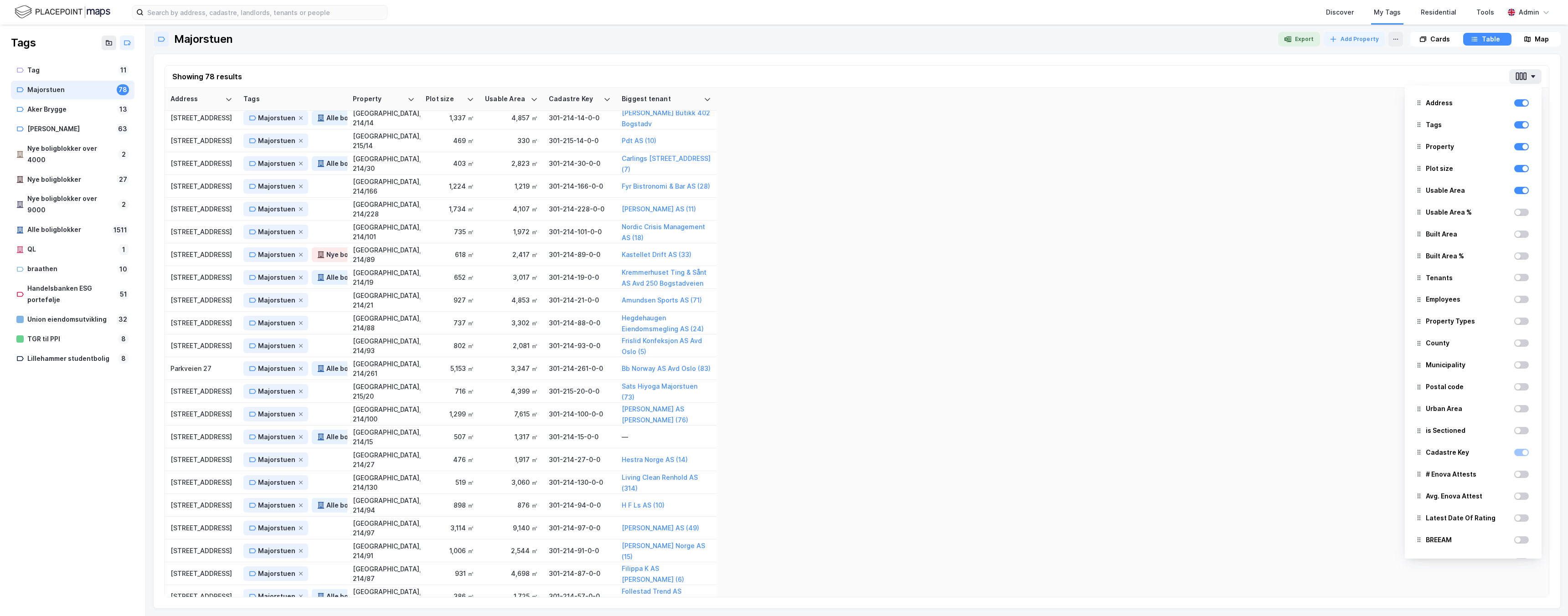
click at [1521, 209] on div at bounding box center [1521, 213] width 15 height 7
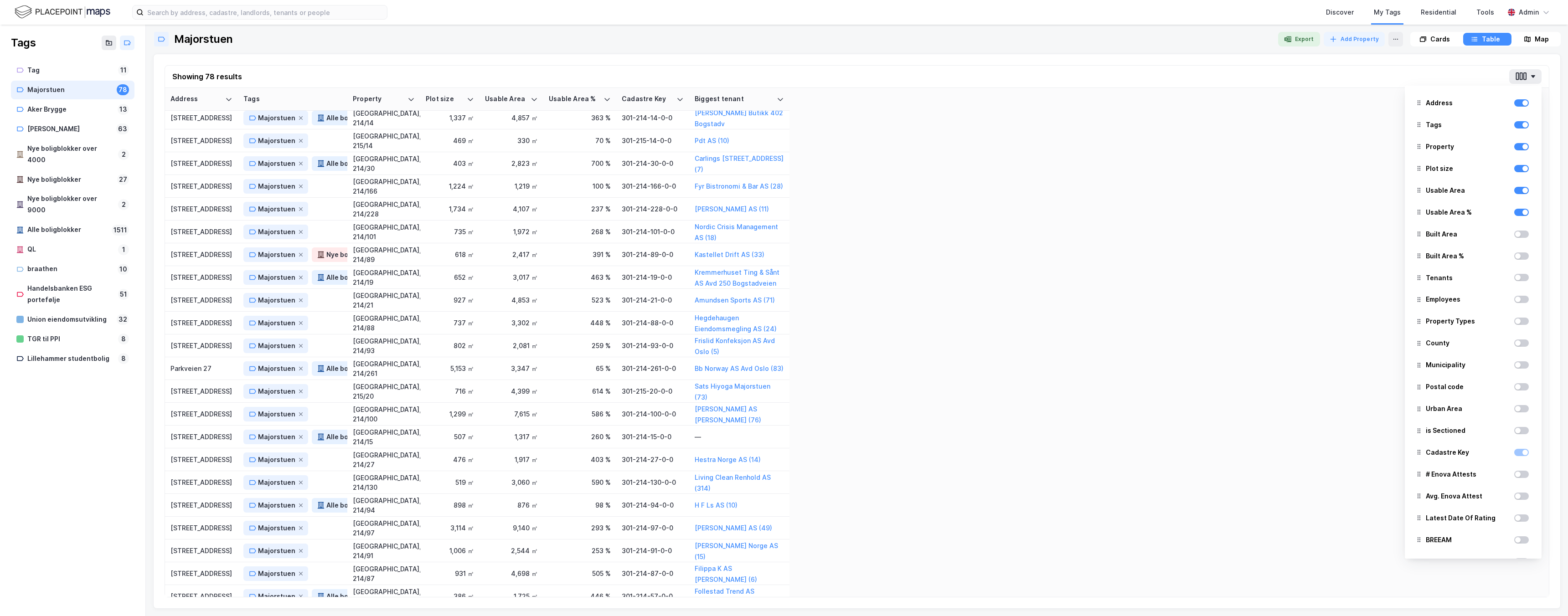
click at [1522, 234] on div at bounding box center [1521, 234] width 15 height 7
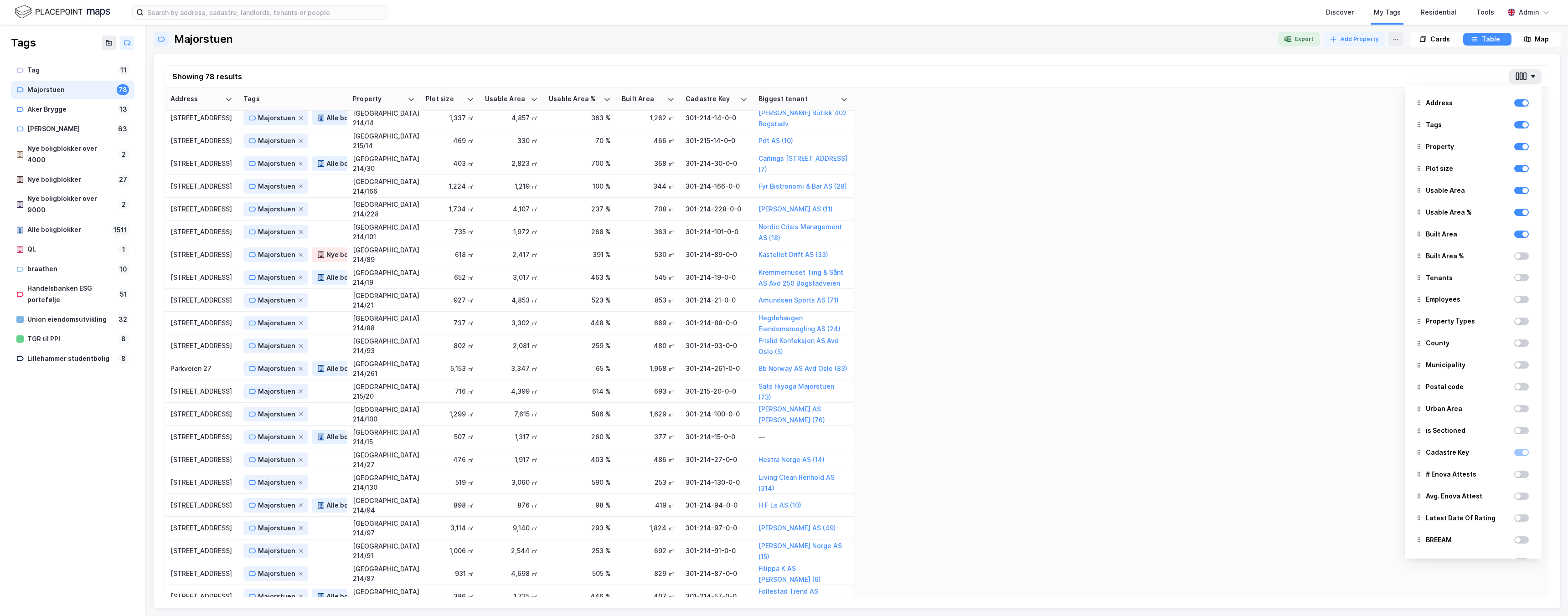
click at [1521, 257] on div at bounding box center [1521, 256] width 15 height 7
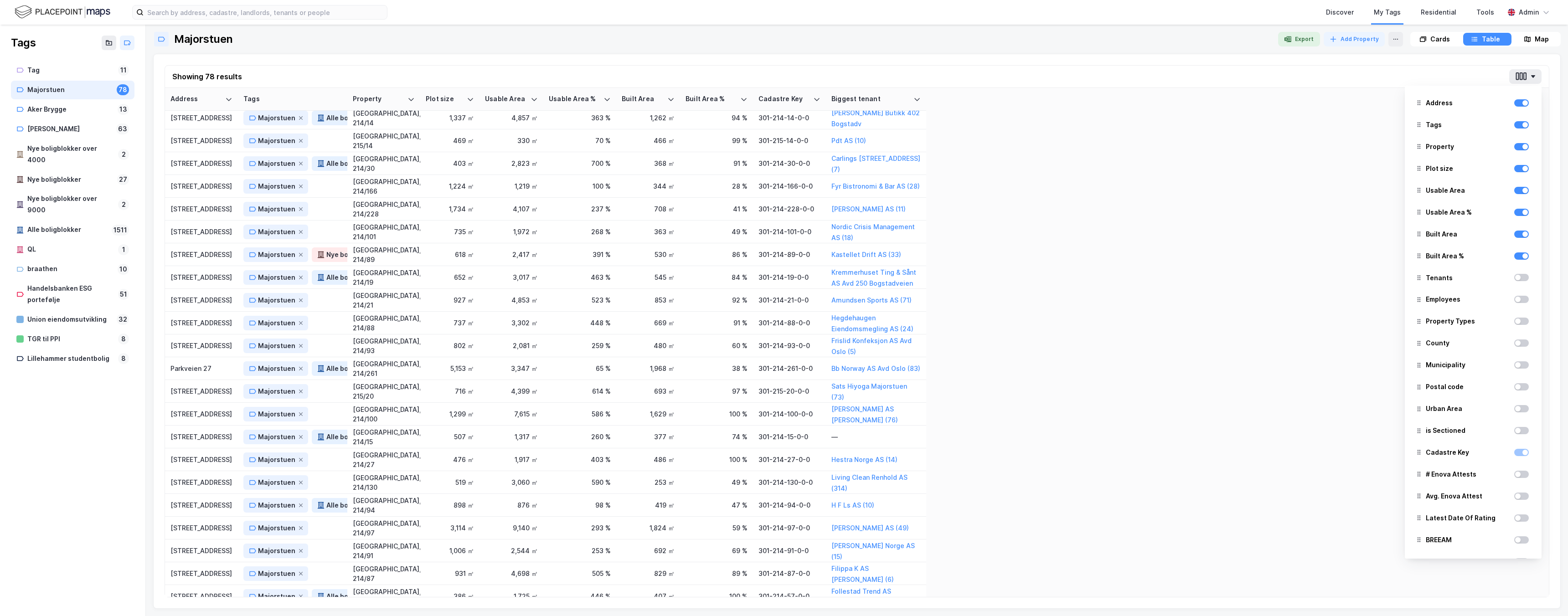
click at [1521, 278] on div at bounding box center [1521, 277] width 15 height 7
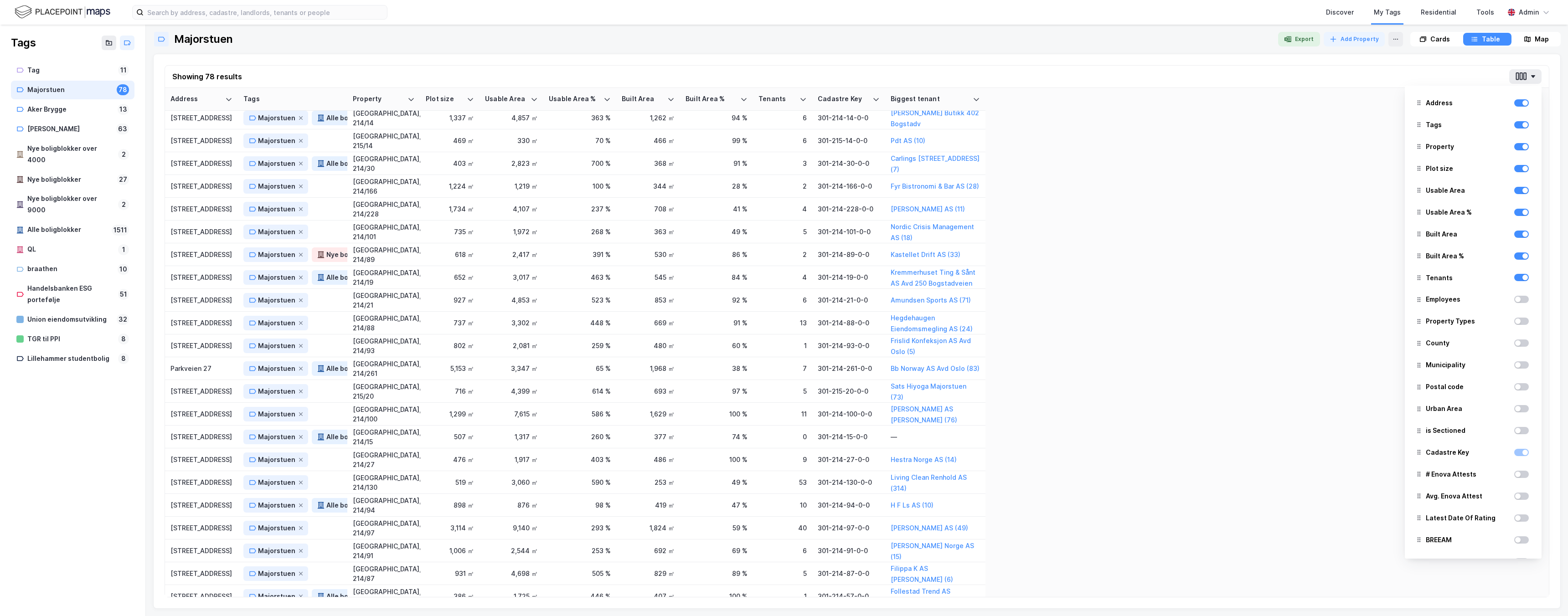
click at [1521, 300] on div at bounding box center [1521, 299] width 15 height 7
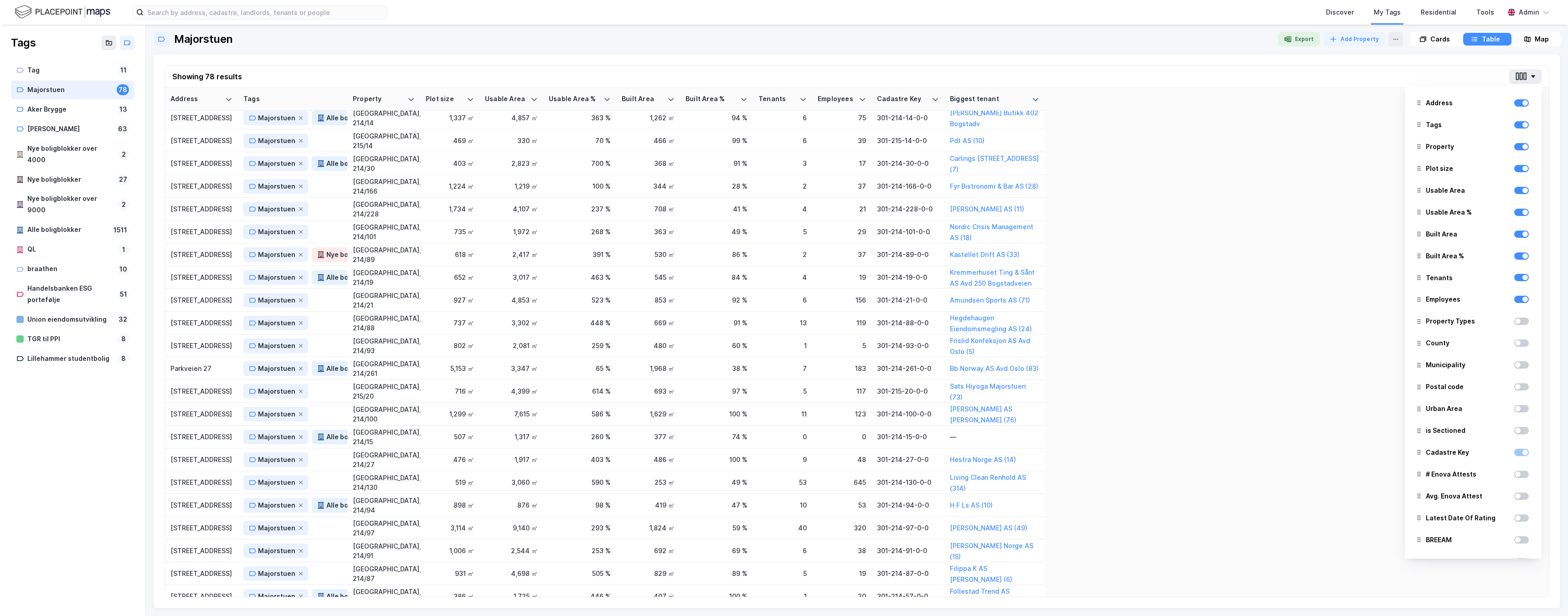
click at [1519, 327] on div "Property Types" at bounding box center [1473, 321] width 122 height 20
click at [1519, 323] on div at bounding box center [1517, 321] width 5 height 5
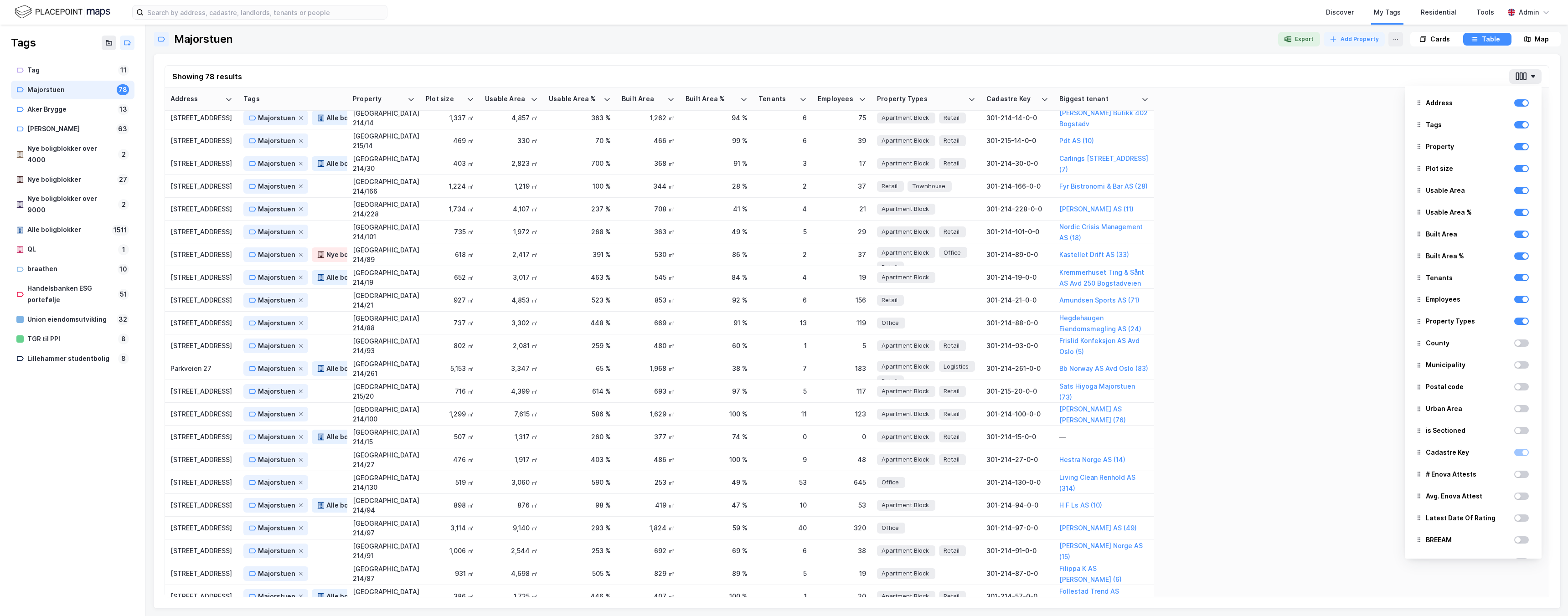
click at [1517, 342] on div at bounding box center [1517, 343] width 5 height 5
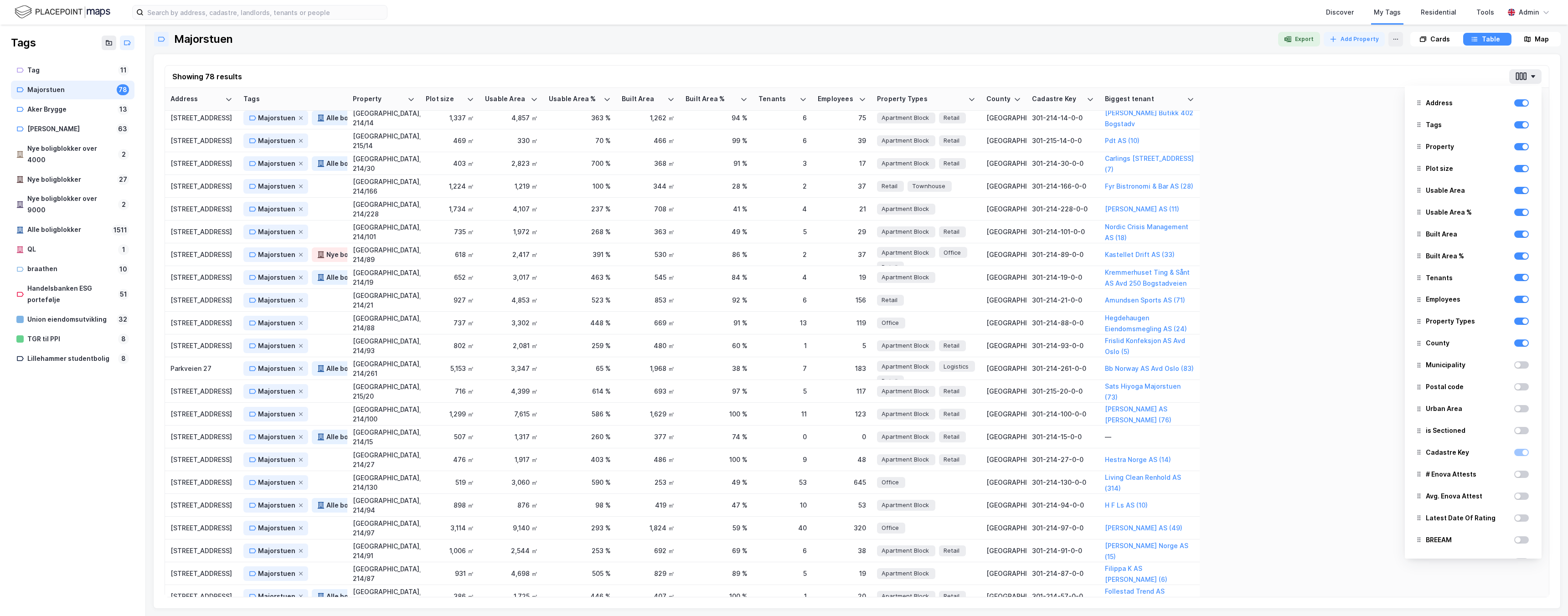
click at [1520, 362] on div at bounding box center [1521, 365] width 15 height 7
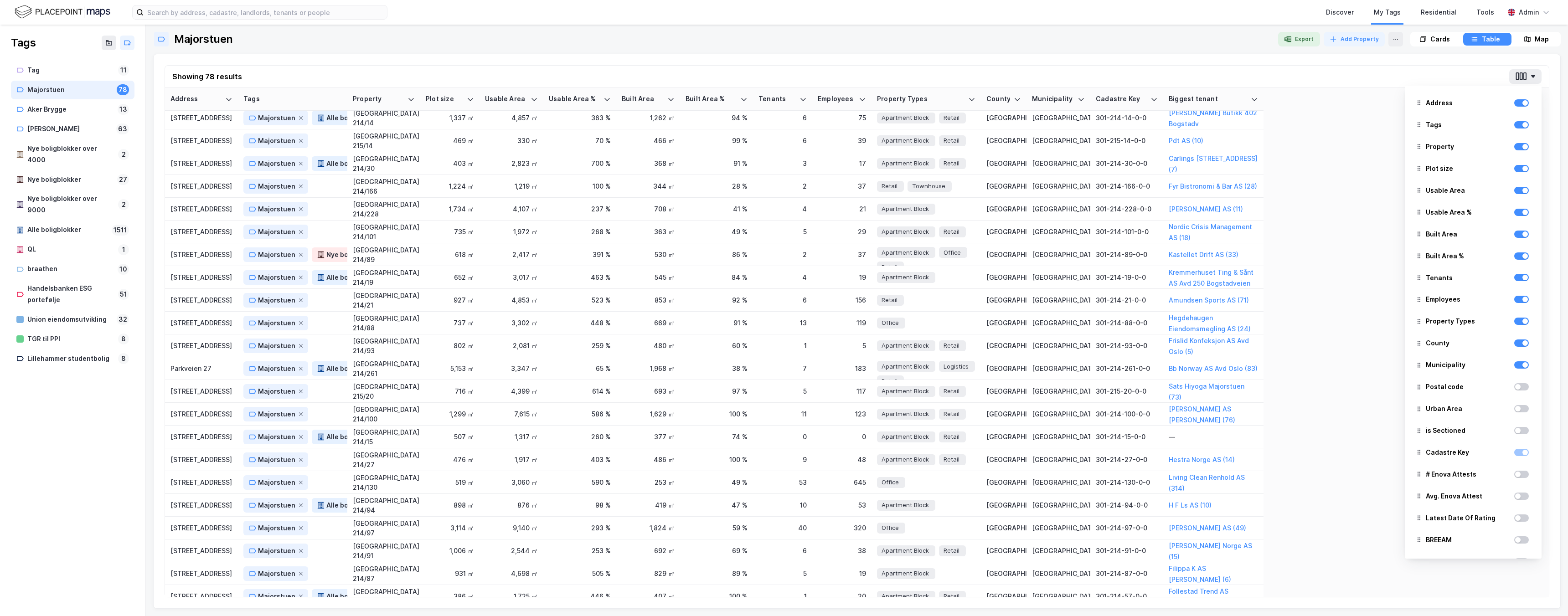
click at [1520, 387] on div at bounding box center [1521, 387] width 15 height 7
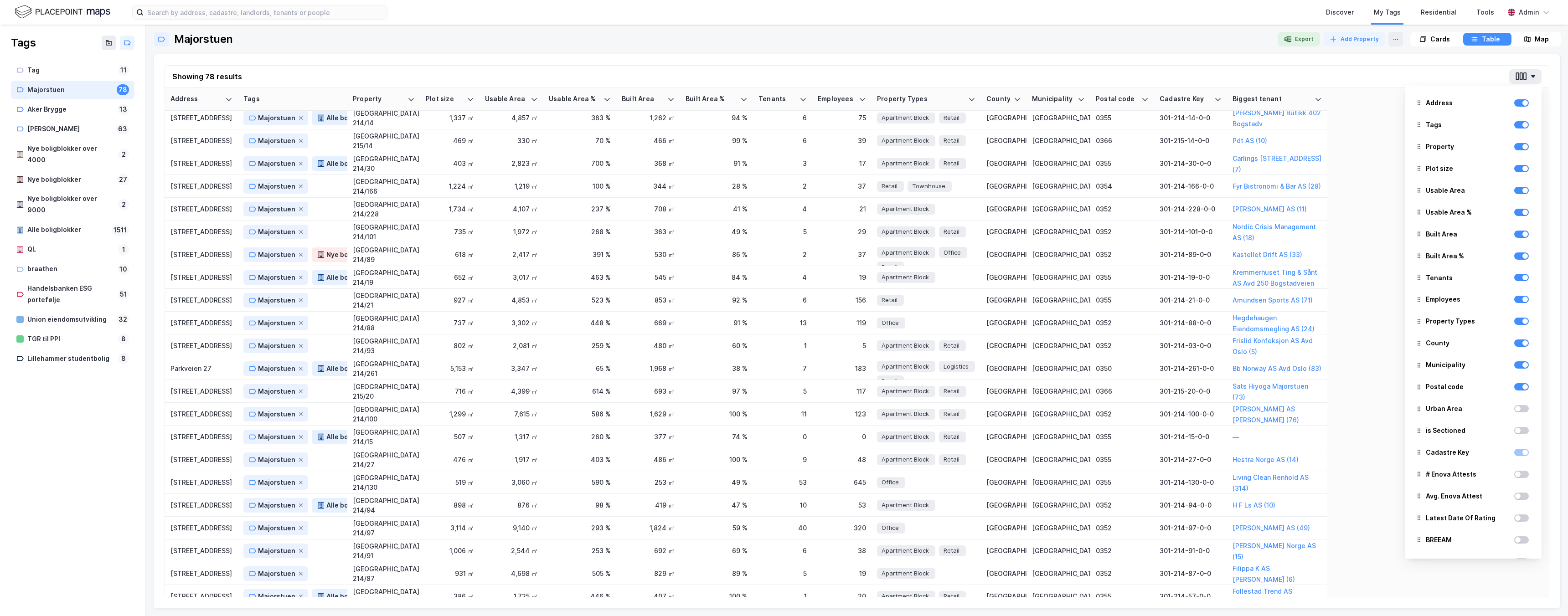
click at [1518, 414] on div "Urban Area" at bounding box center [1473, 409] width 122 height 20
click at [1519, 407] on div at bounding box center [1517, 409] width 5 height 5
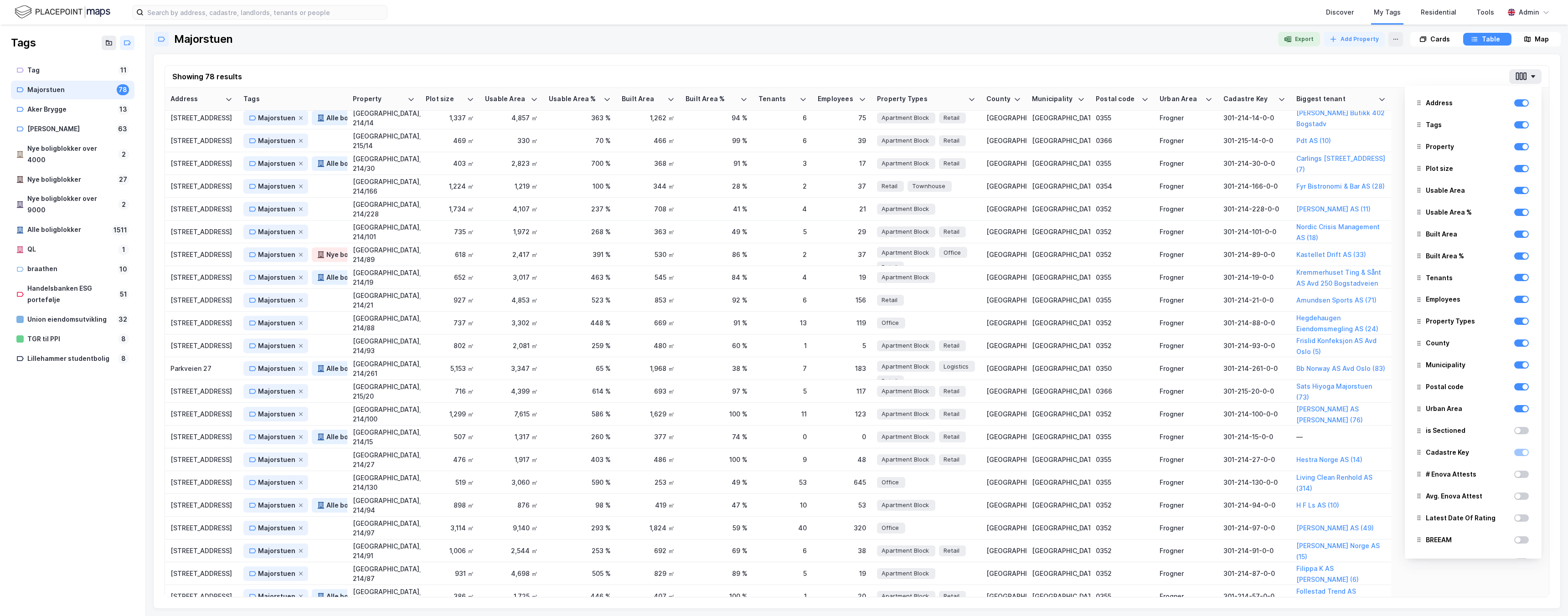
click at [1519, 428] on div at bounding box center [1521, 431] width 15 height 7
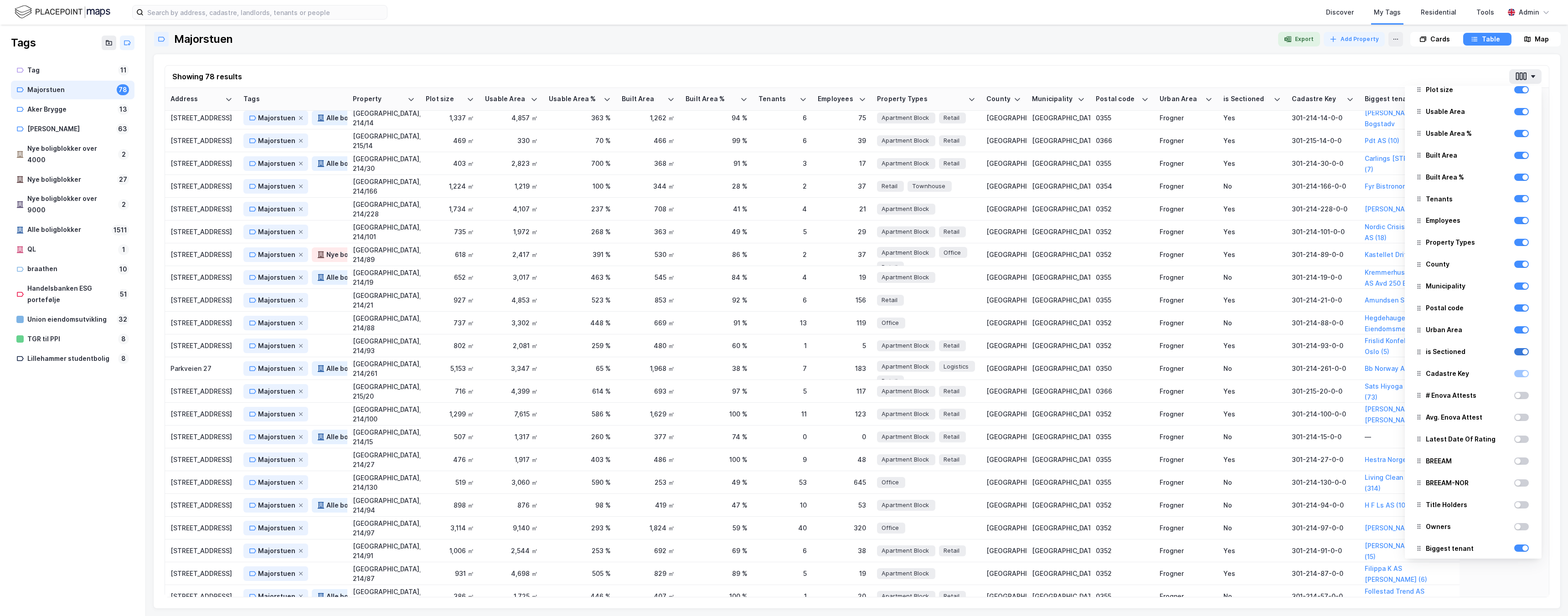
scroll to position [85, 0]
click at [1519, 388] on div at bounding box center [1517, 389] width 5 height 5
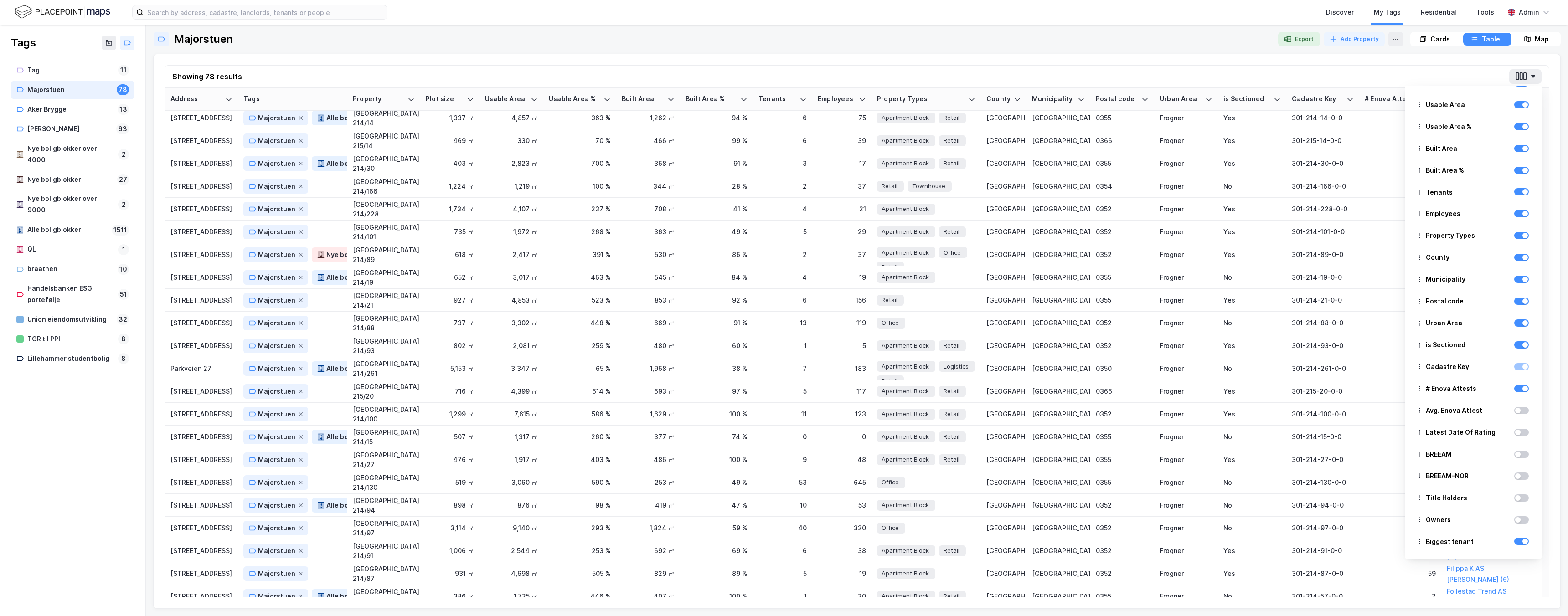
click at [1518, 408] on div at bounding box center [1517, 411] width 5 height 5
click at [1517, 434] on div at bounding box center [1517, 432] width 5 height 5
click at [1517, 452] on div at bounding box center [1517, 454] width 5 height 5
click at [1519, 471] on div at bounding box center [1521, 476] width 15 height 11
click at [1519, 481] on div at bounding box center [1521, 476] width 15 height 11
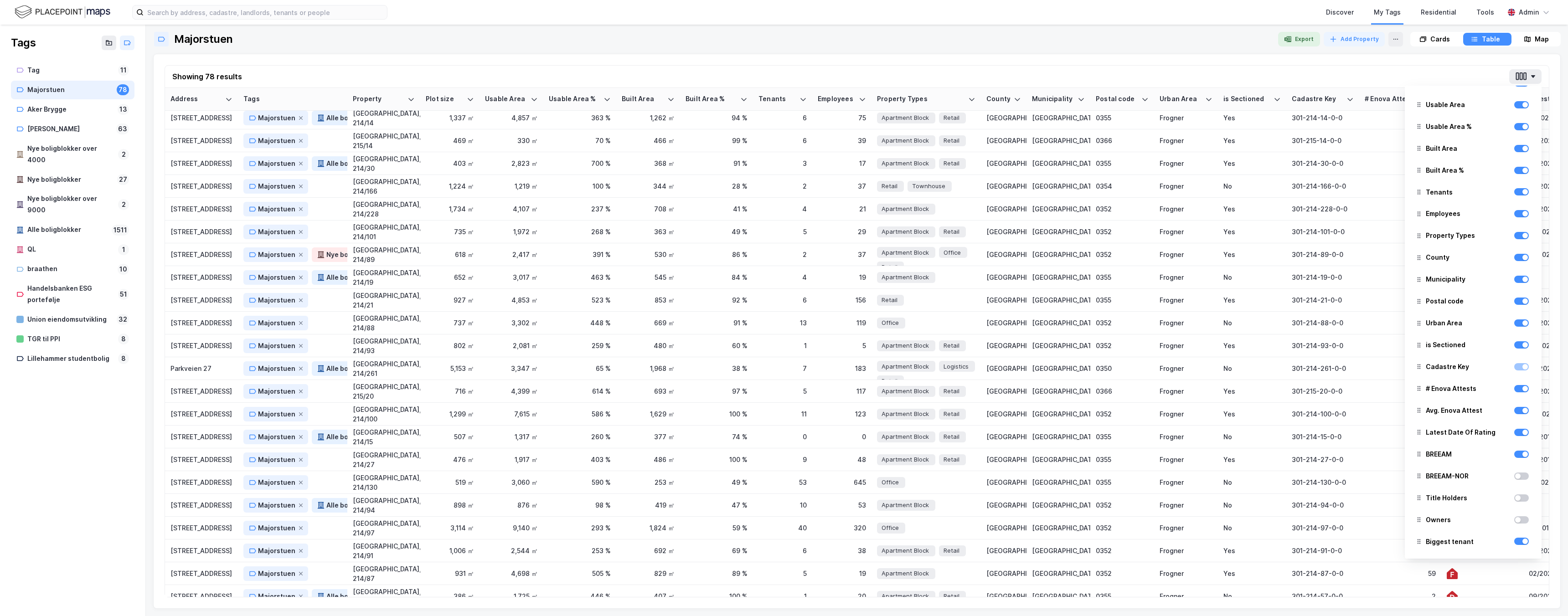
click at [1517, 480] on div at bounding box center [1521, 476] width 15 height 11
click at [1517, 479] on div at bounding box center [1521, 476] width 15 height 7
click at [1519, 499] on div at bounding box center [1517, 498] width 5 height 5
click at [1520, 517] on div at bounding box center [1521, 520] width 15 height 7
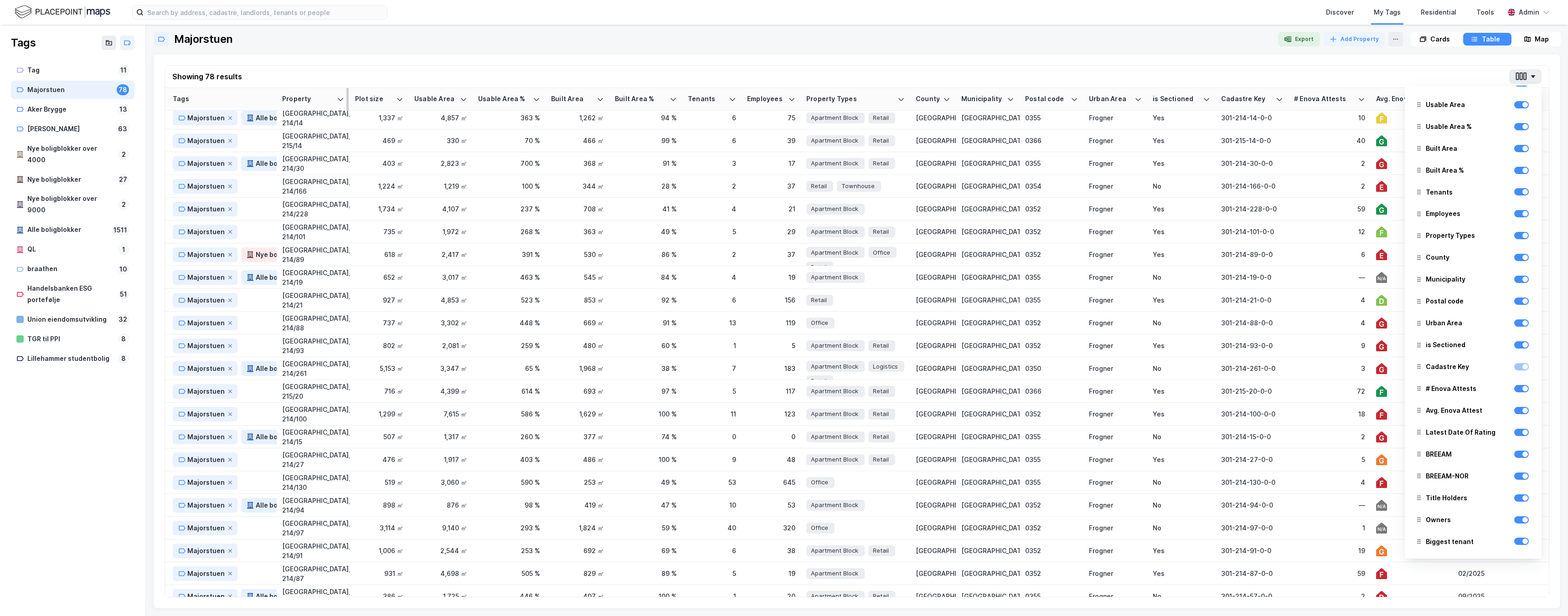
scroll to position [50, 0]
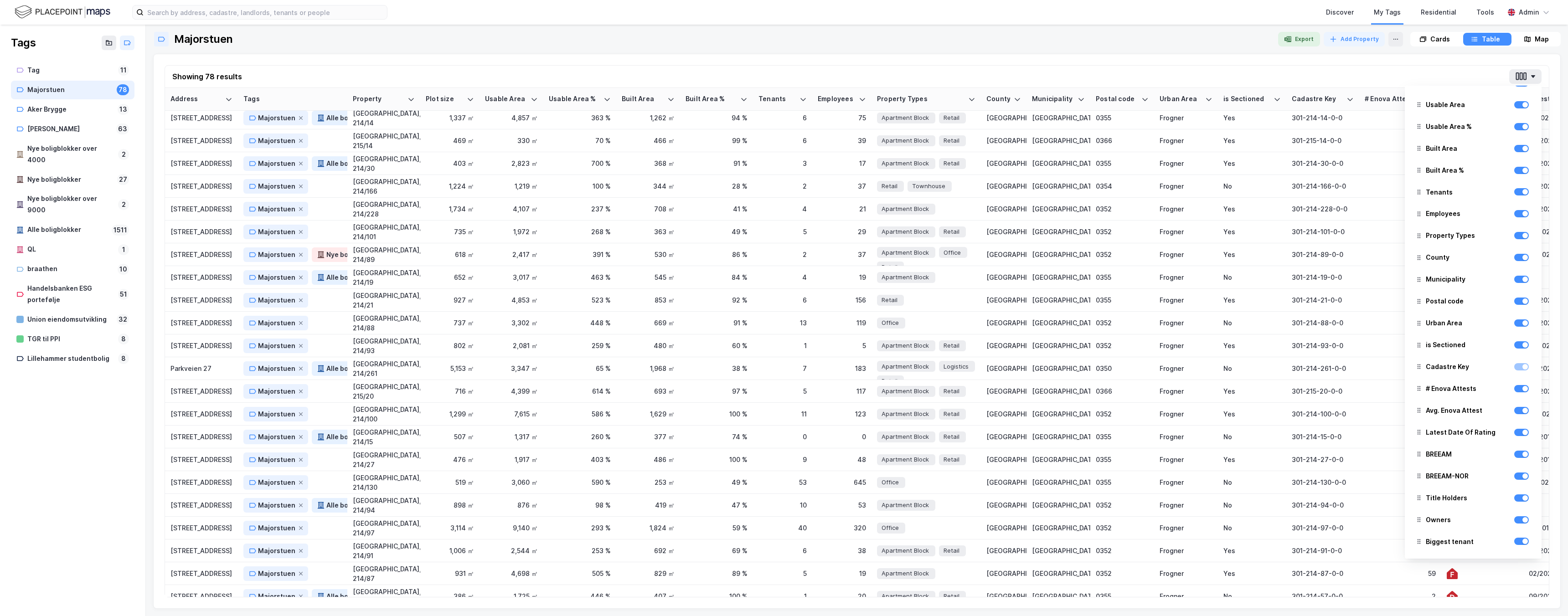
click at [398, 71] on div "Showing 78 results Address Tags Property Plot size Usable Area Usable Area % Bu…" at bounding box center [856, 76] width 1383 height 23
